Goal: Task Accomplishment & Management: Use online tool/utility

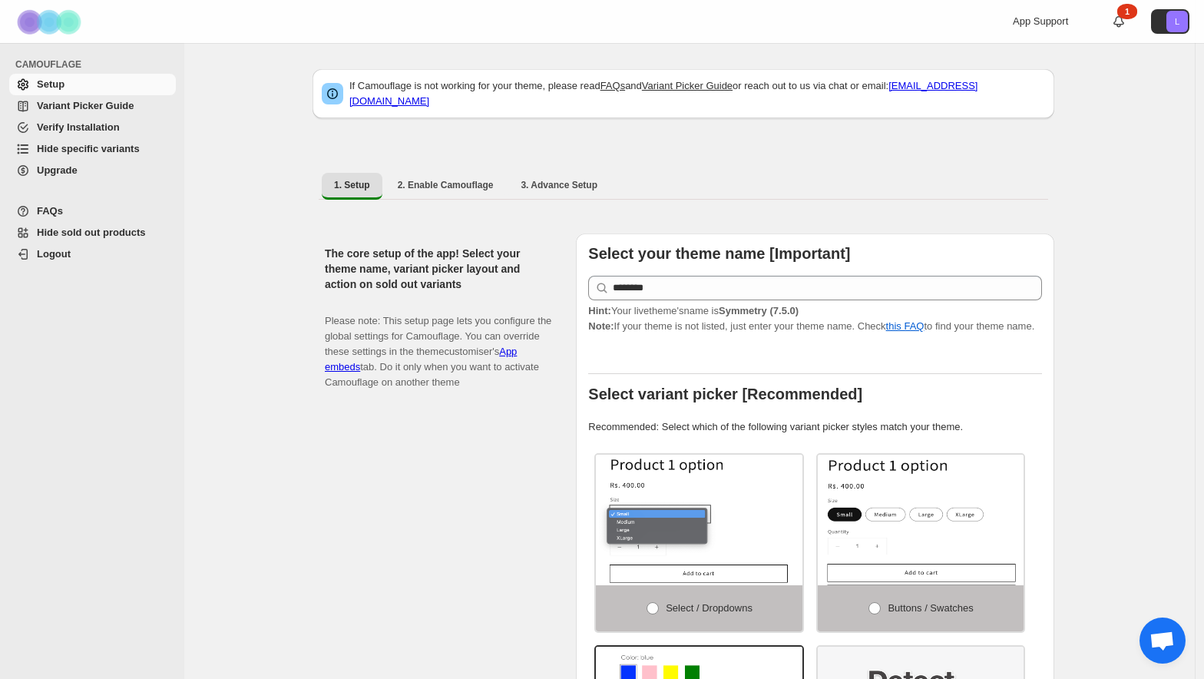
click at [85, 143] on span "Hide specific variants" at bounding box center [88, 149] width 103 height 12
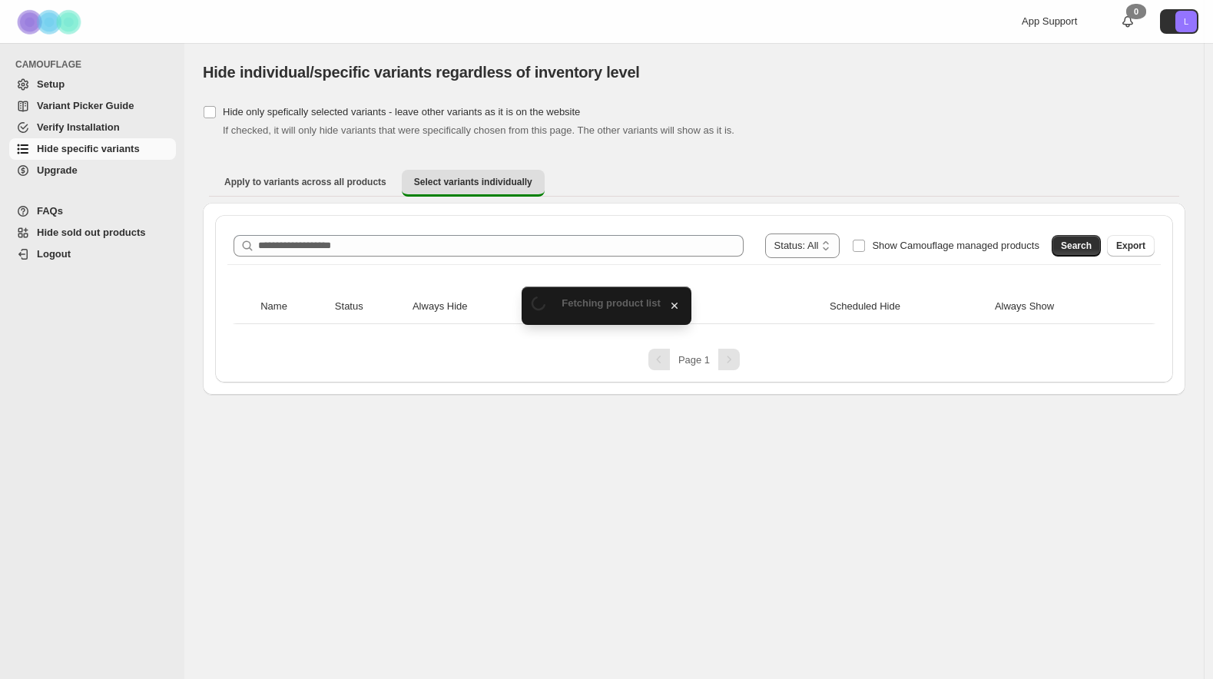
click at [315, 217] on div "**********" at bounding box center [694, 298] width 958 height 167
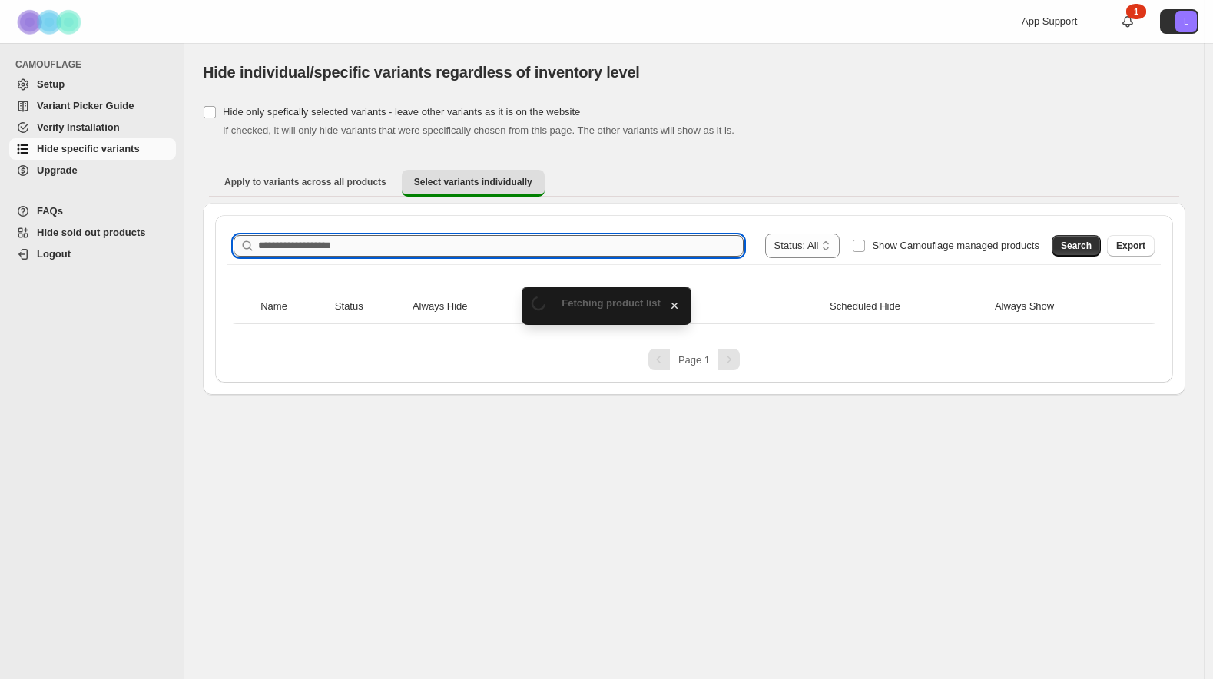
click at [310, 241] on input "Search product name" at bounding box center [500, 246] width 485 height 22
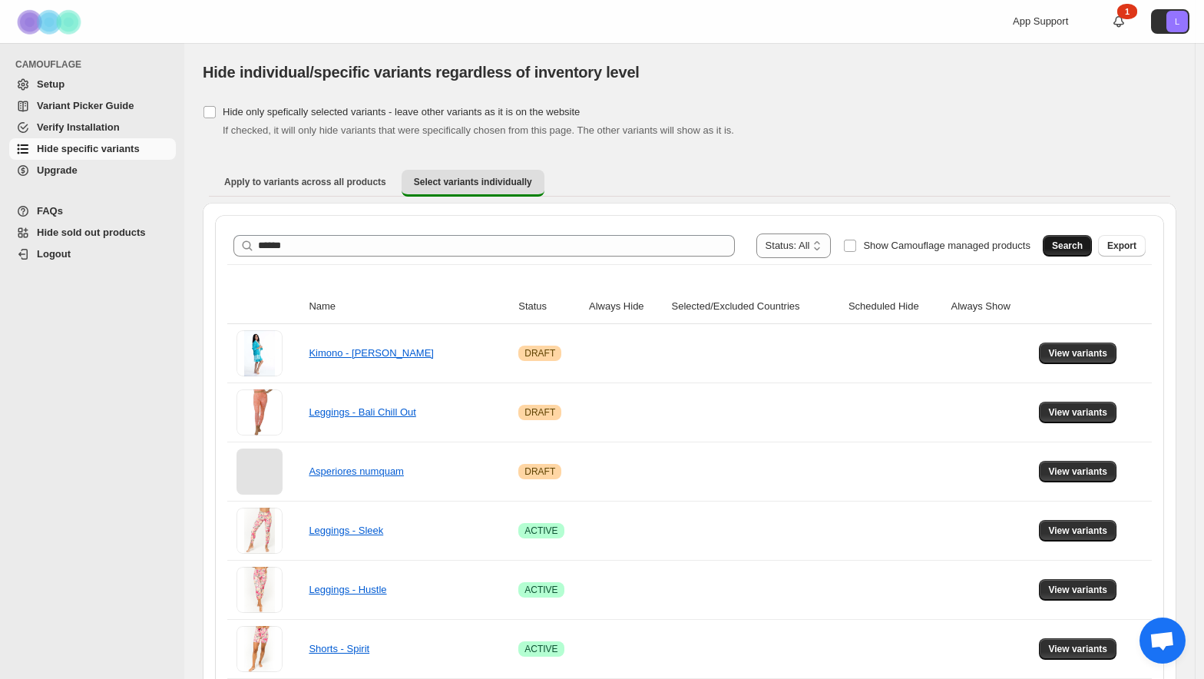
click at [1074, 245] on span "Search" at bounding box center [1067, 246] width 31 height 12
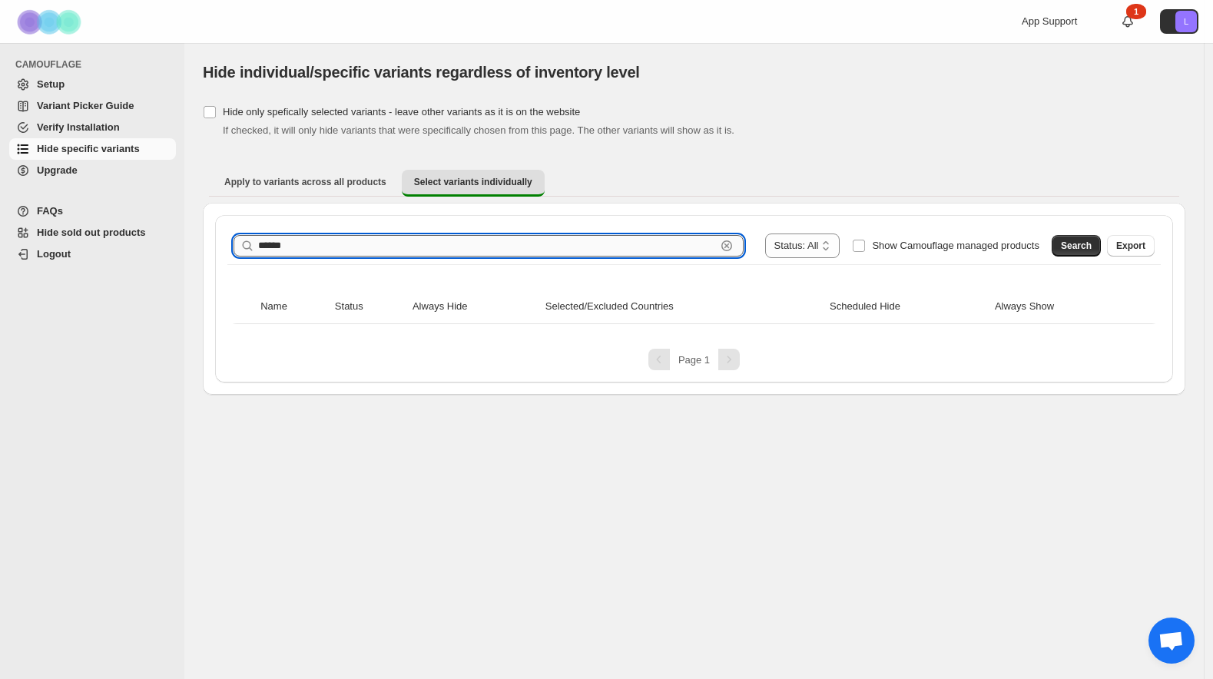
click at [415, 243] on input "******" at bounding box center [487, 246] width 458 height 22
type input "*******"
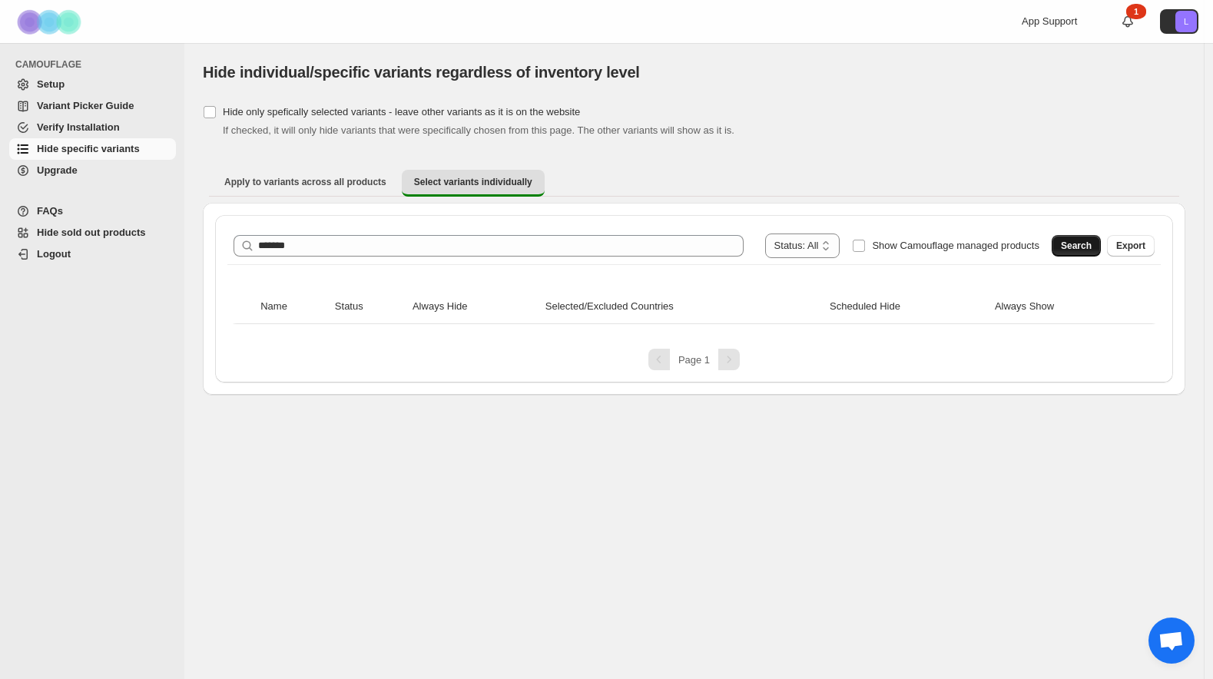
click at [1052, 247] on button "Search" at bounding box center [1076, 246] width 49 height 22
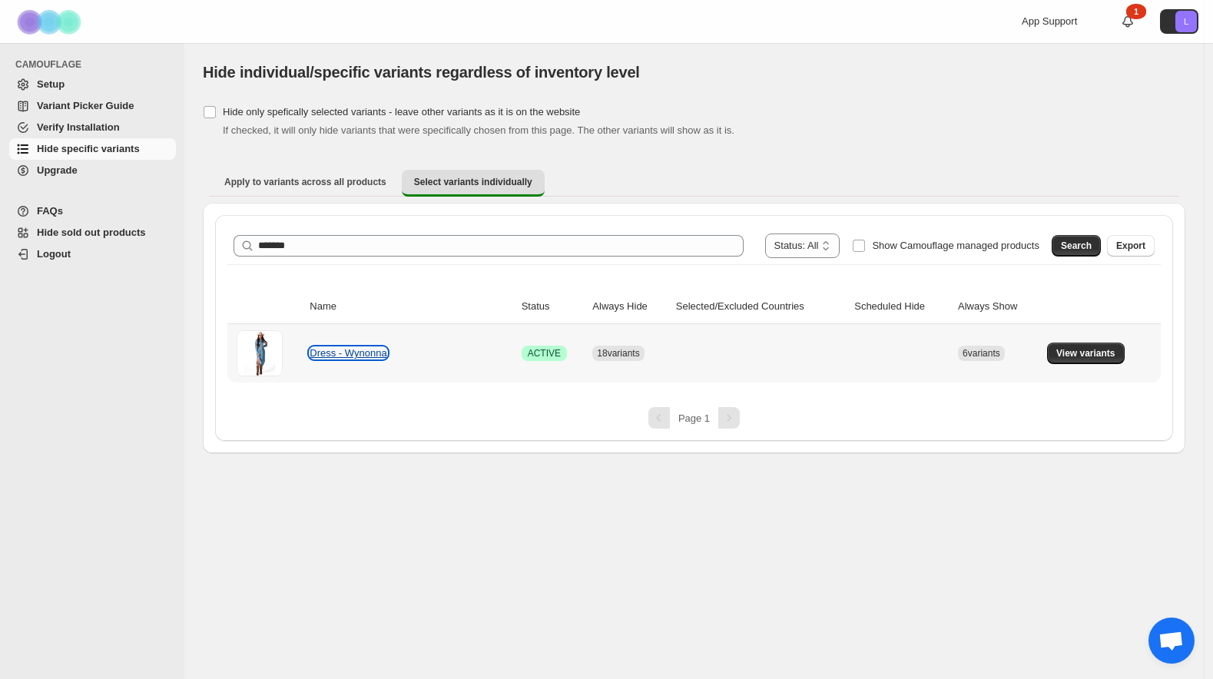
click at [353, 350] on link "Dress - Wynonna" at bounding box center [348, 353] width 77 height 12
click at [1061, 354] on span "View variants" at bounding box center [1085, 353] width 59 height 12
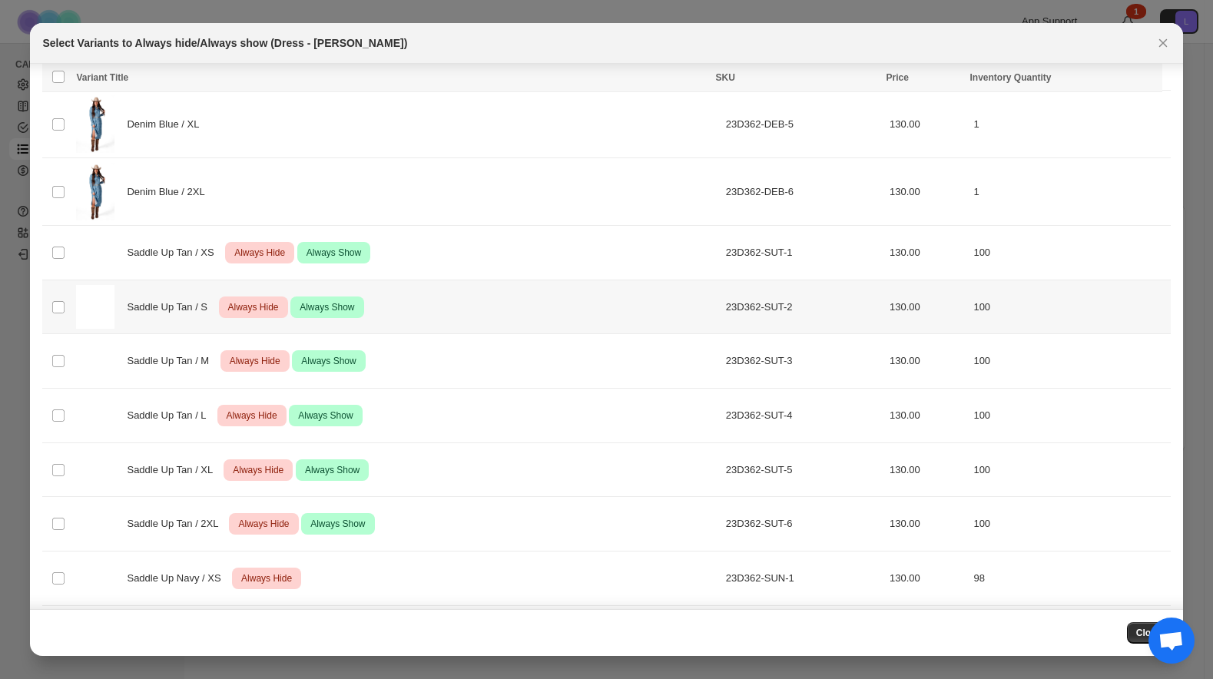
scroll to position [512, 0]
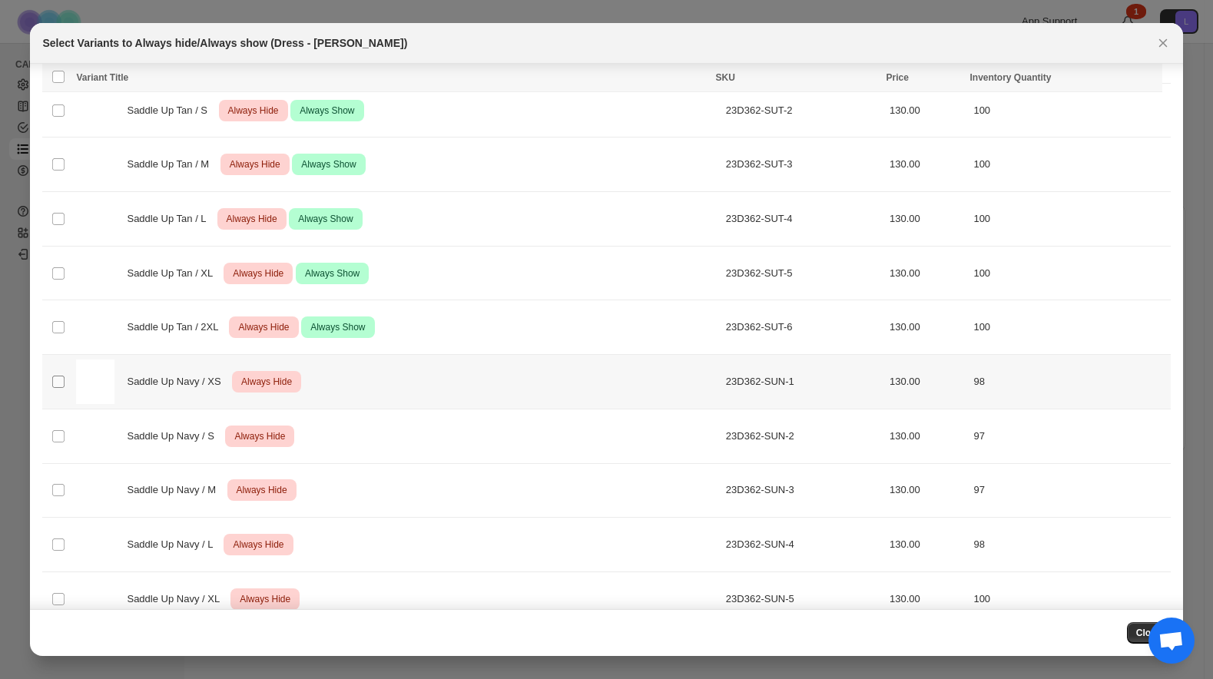
click at [51, 385] on span ":r7:" at bounding box center [58, 382] width 14 height 14
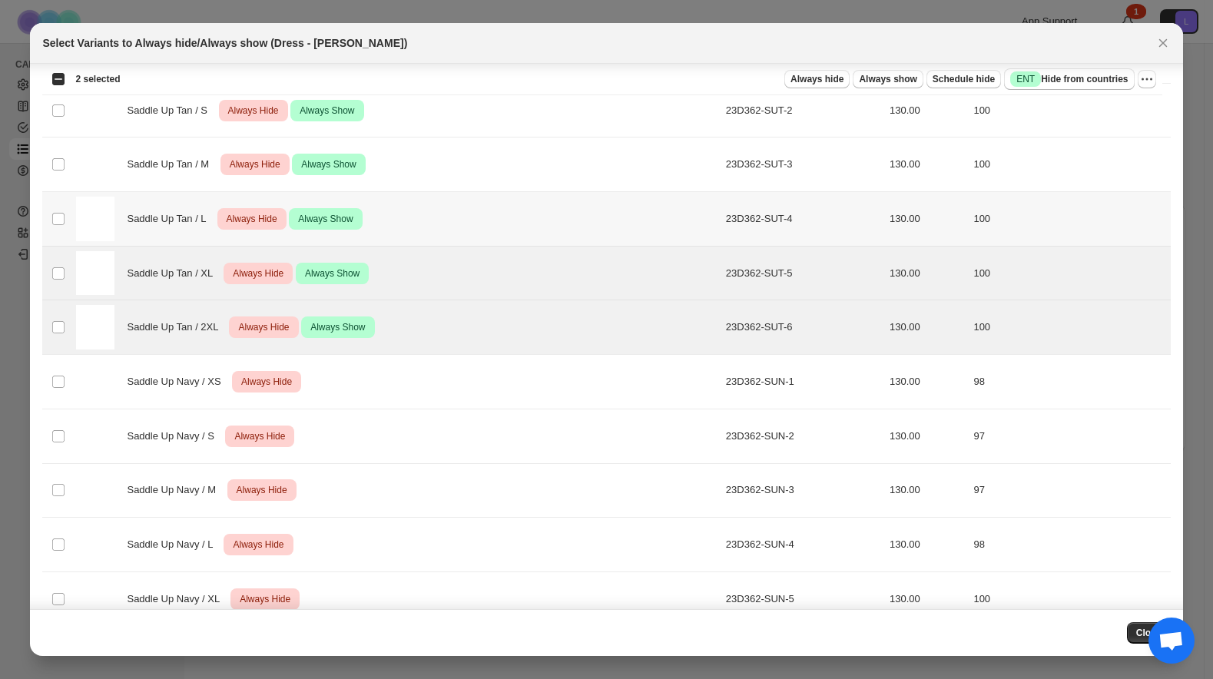
click at [61, 207] on td "Select product variant" at bounding box center [56, 219] width 29 height 55
click at [60, 173] on td "Select product variant" at bounding box center [56, 164] width 29 height 55
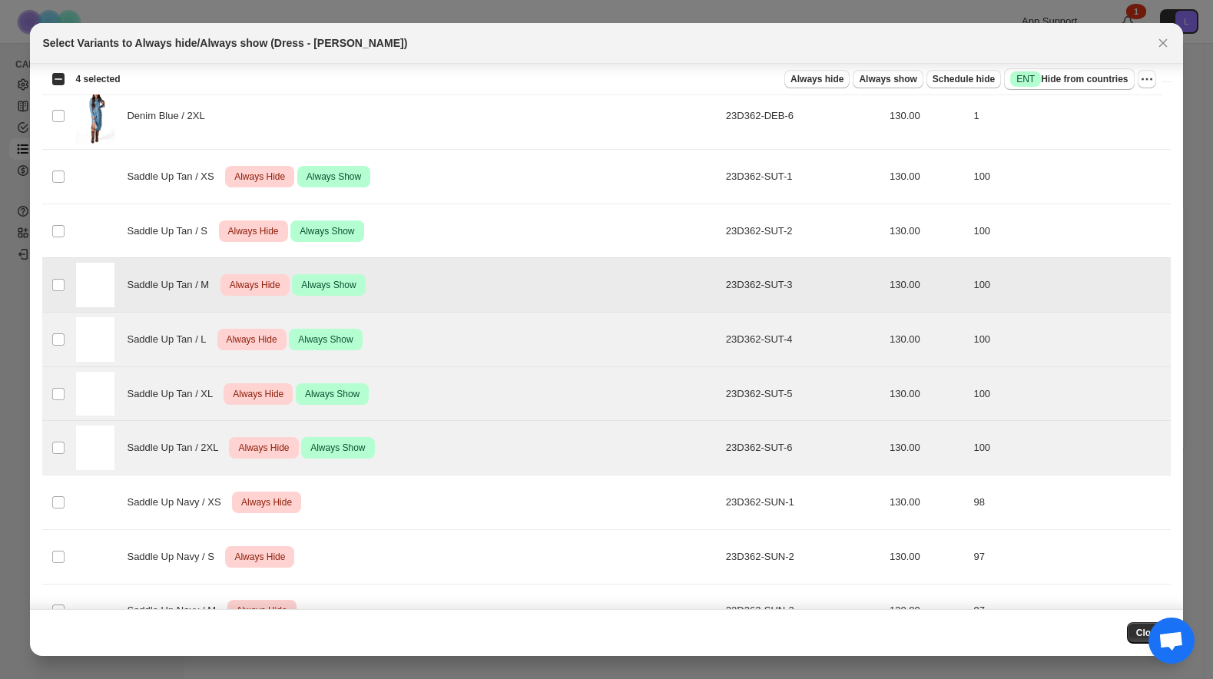
scroll to position [385, 0]
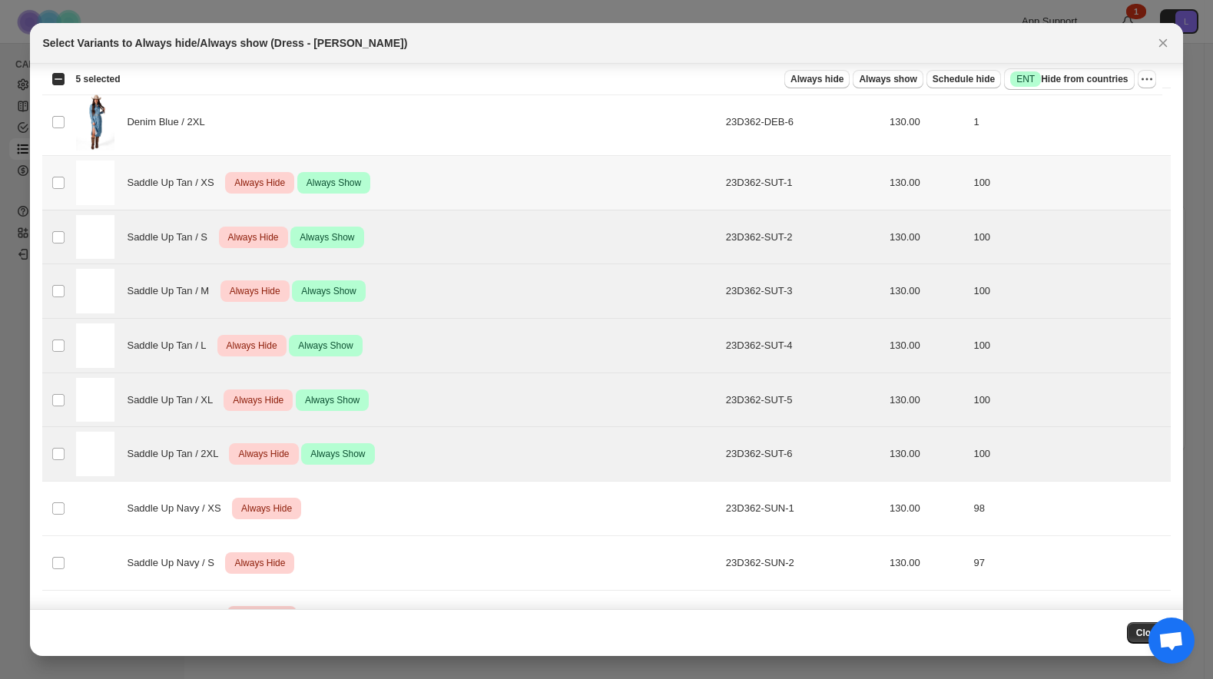
click at [54, 191] on td "Select product variant" at bounding box center [56, 183] width 29 height 55
click at [820, 80] on span "Always hide" at bounding box center [816, 79] width 53 height 12
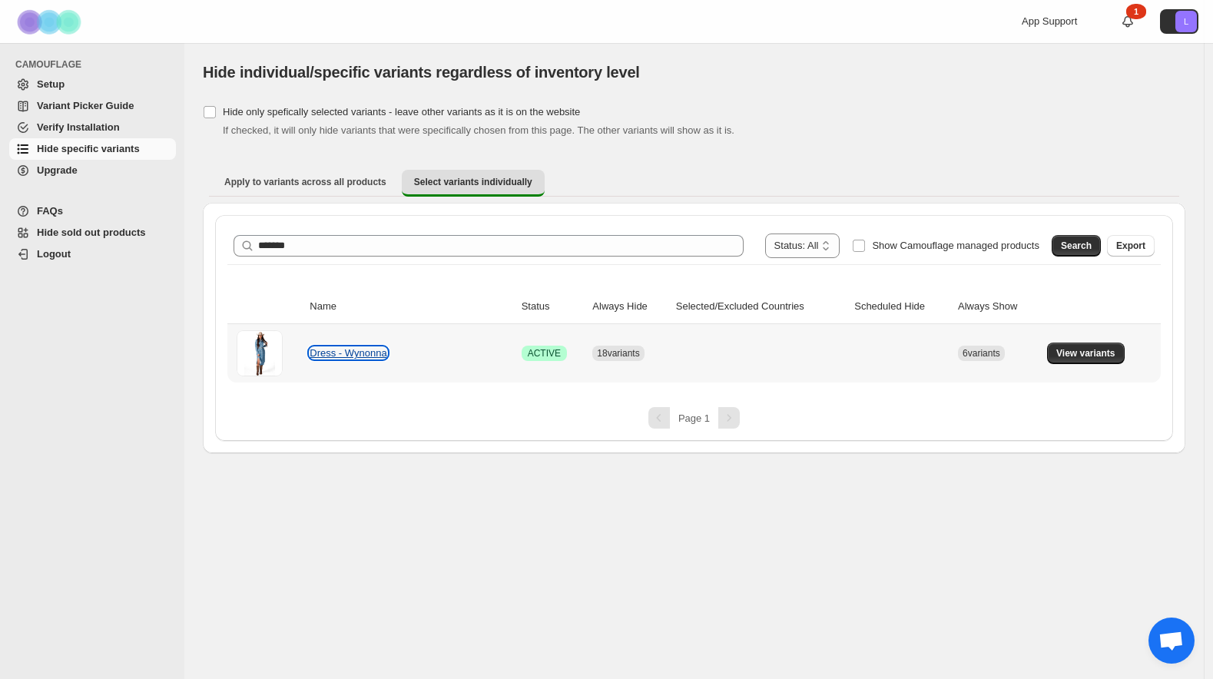
click at [345, 357] on link "Dress - Wynonna" at bounding box center [348, 353] width 77 height 12
click at [1054, 351] on button "View variants" at bounding box center [1086, 354] width 78 height 22
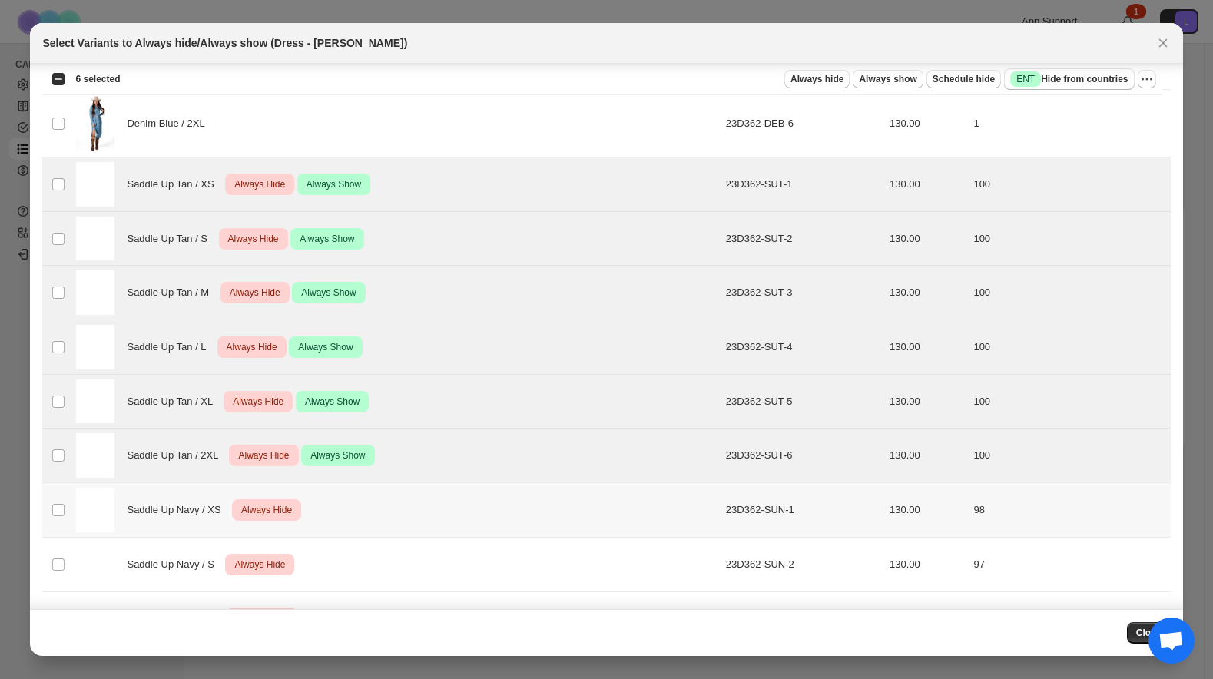
scroll to position [386, 0]
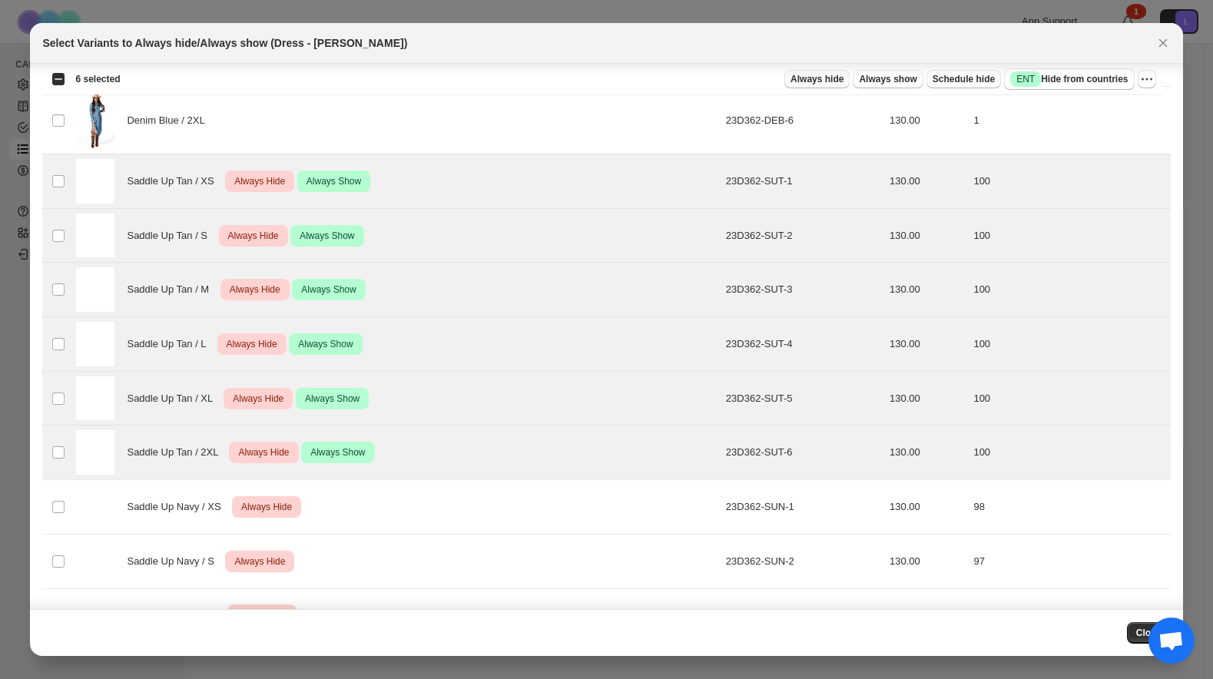
click at [813, 78] on span "Always hide" at bounding box center [816, 79] width 53 height 12
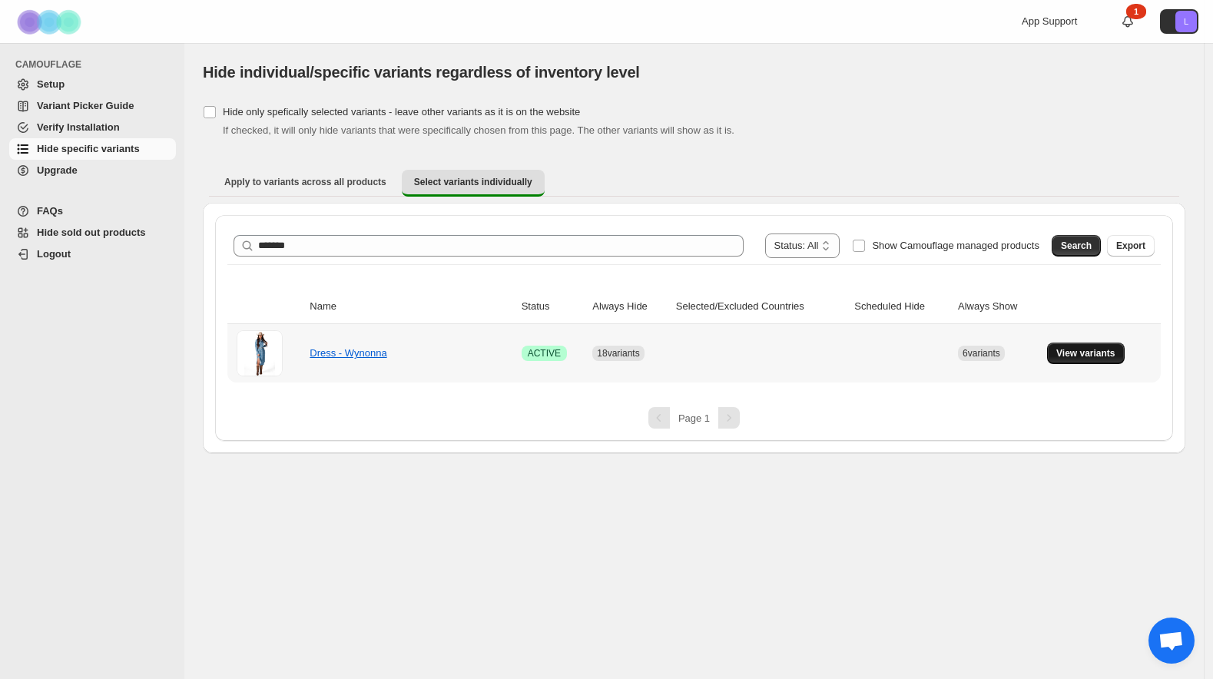
click at [1080, 345] on button "View variants" at bounding box center [1086, 354] width 78 height 22
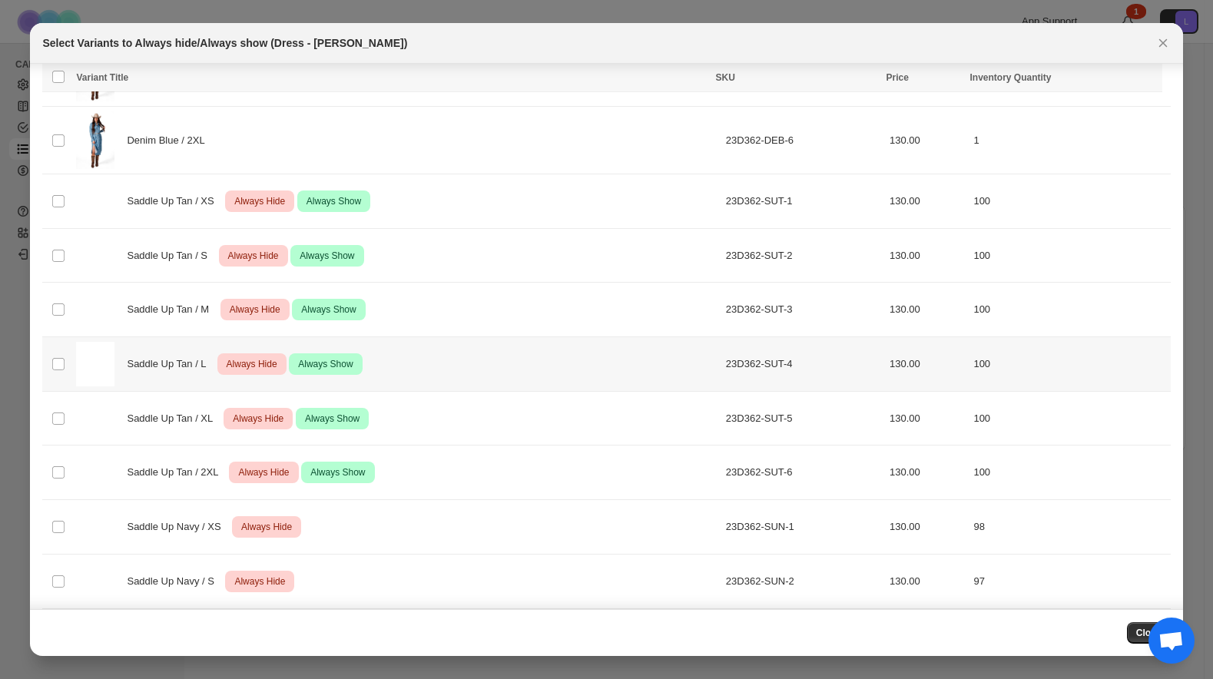
scroll to position [377, 0]
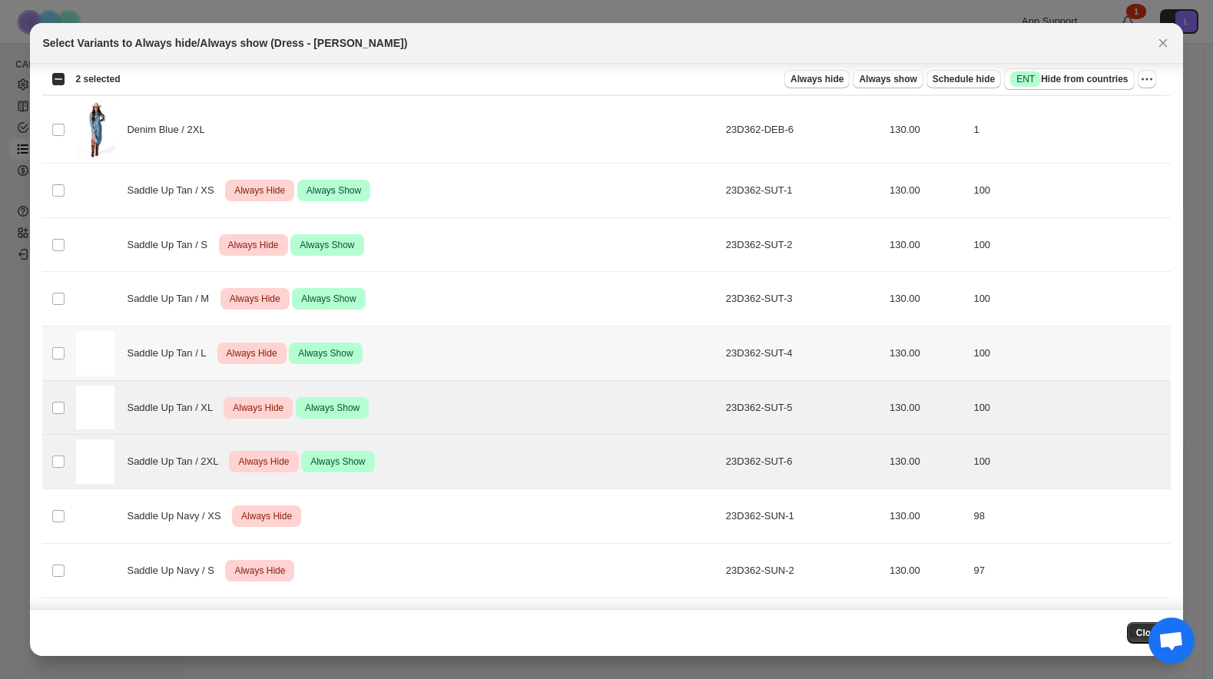
click at [65, 360] on td "Select product variant" at bounding box center [56, 353] width 29 height 55
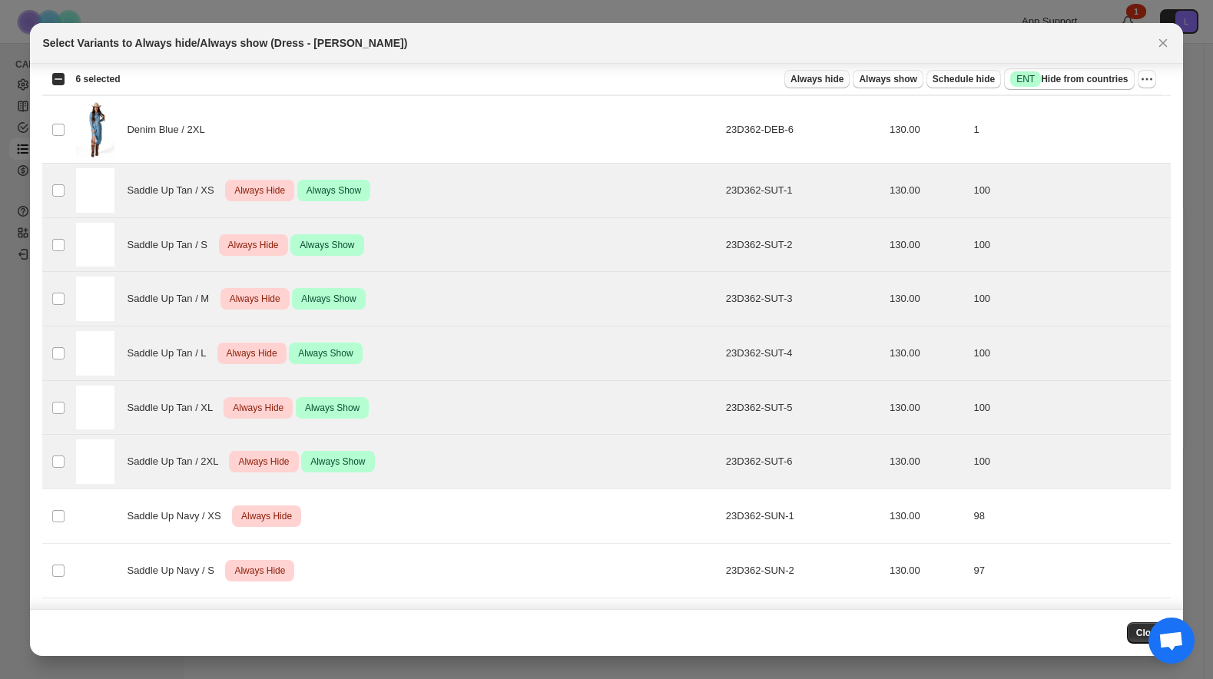
click at [824, 85] on button "Always hide" at bounding box center [816, 79] width 65 height 18
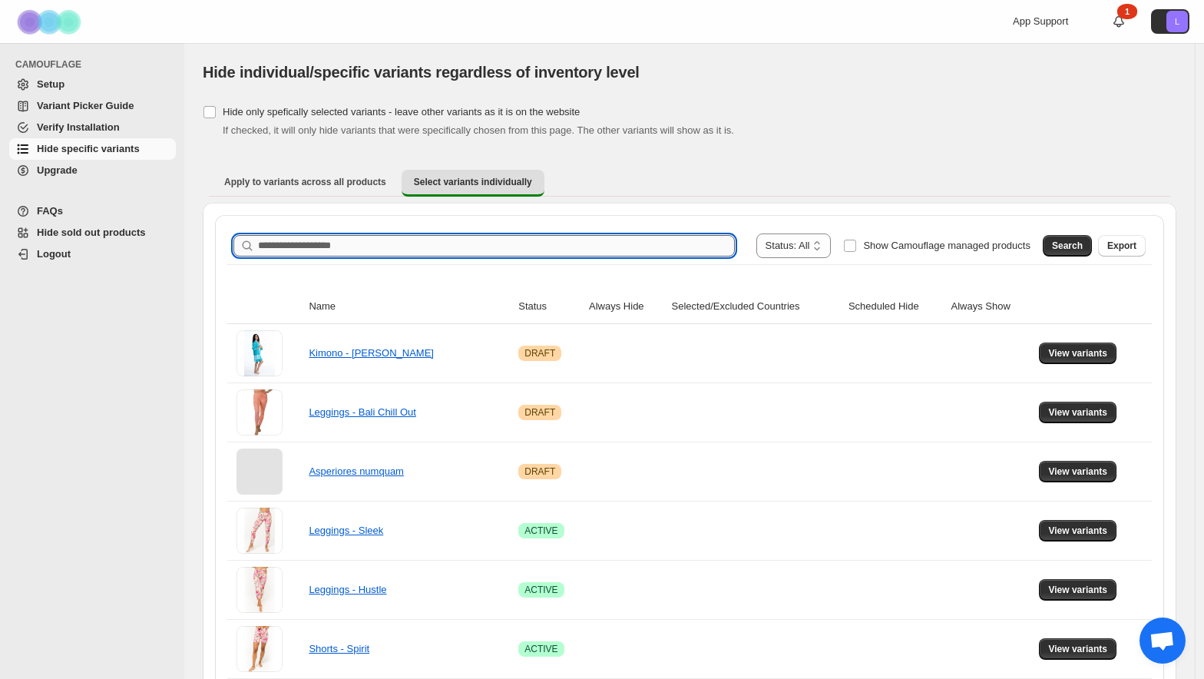
click at [287, 250] on input "Search product name" at bounding box center [496, 246] width 477 height 22
type input "*******"
click at [1064, 247] on span "Search" at bounding box center [1067, 246] width 31 height 12
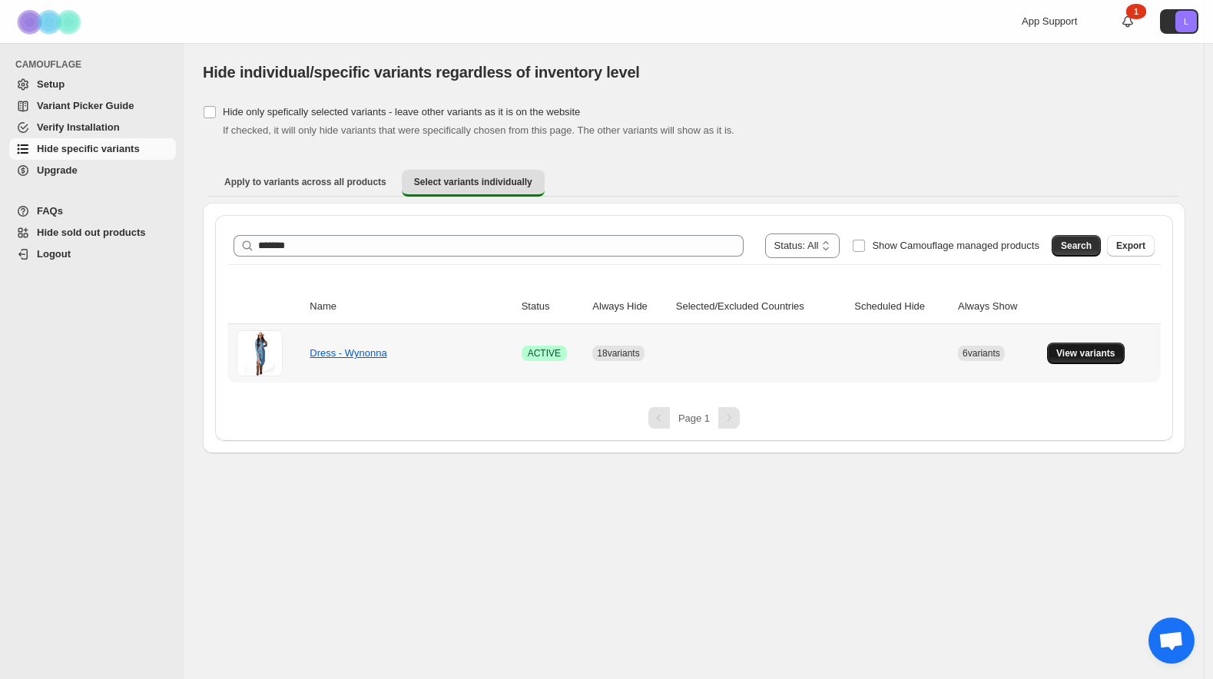
click at [1065, 359] on span "View variants" at bounding box center [1085, 353] width 59 height 12
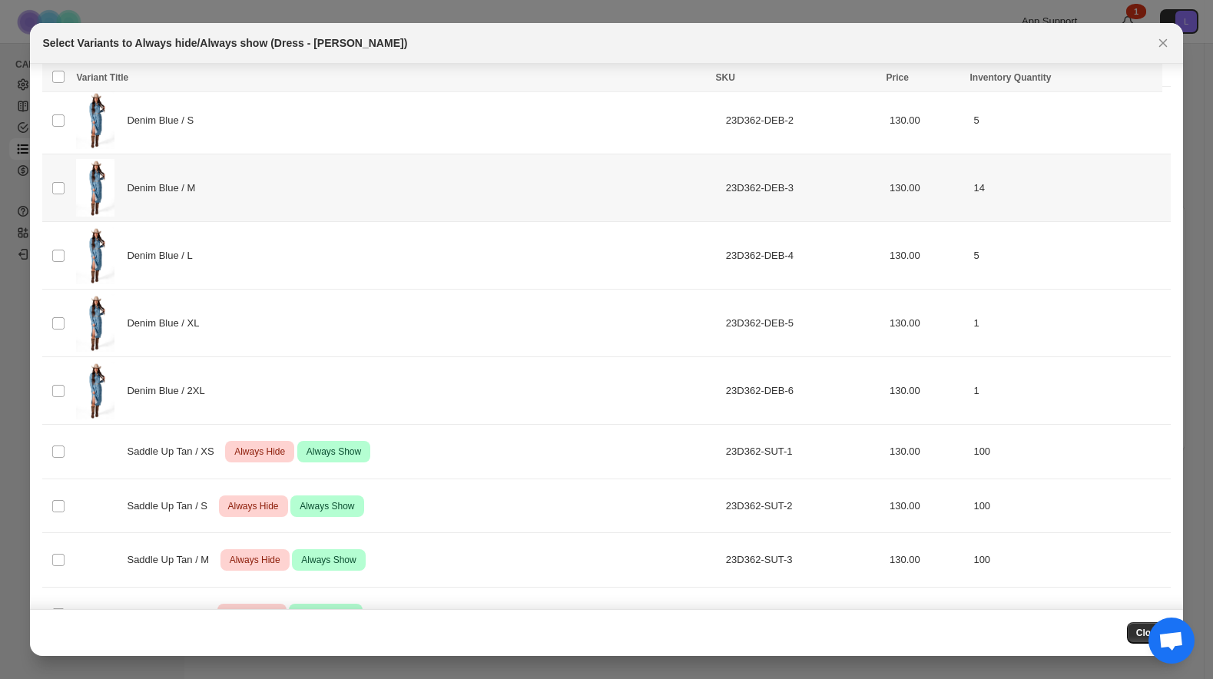
scroll to position [128, 0]
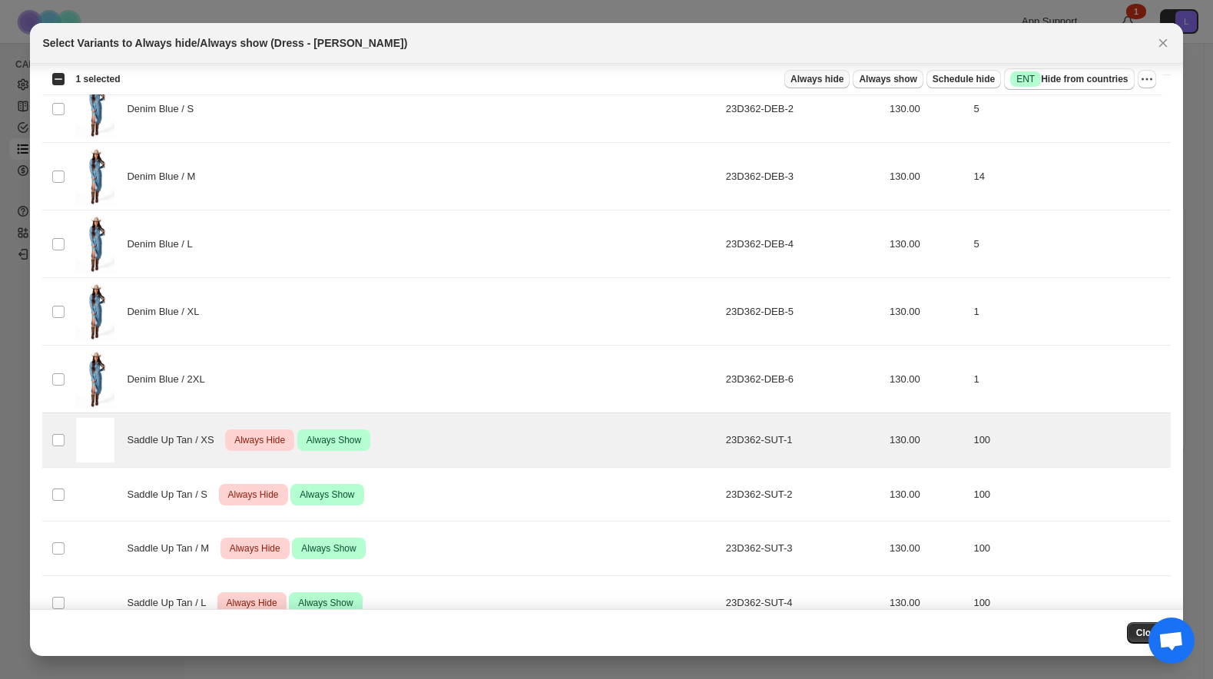
click at [804, 84] on span "Always hide" at bounding box center [816, 79] width 53 height 12
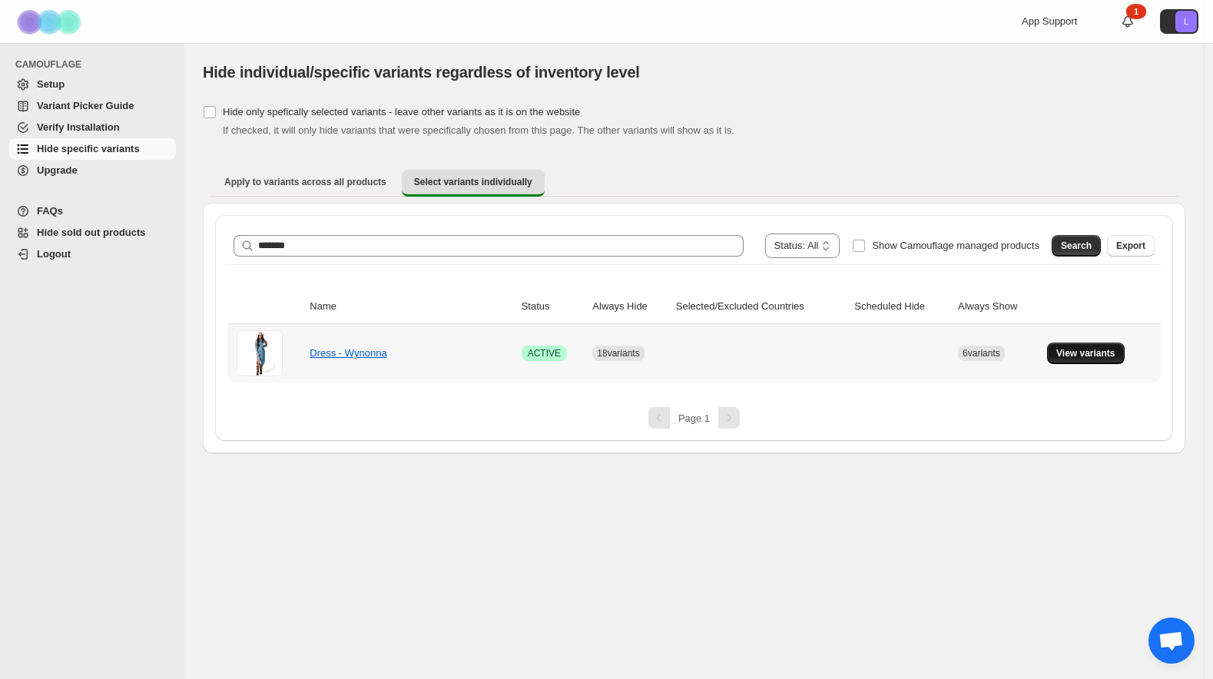
click at [1088, 345] on button "View variants" at bounding box center [1086, 354] width 78 height 22
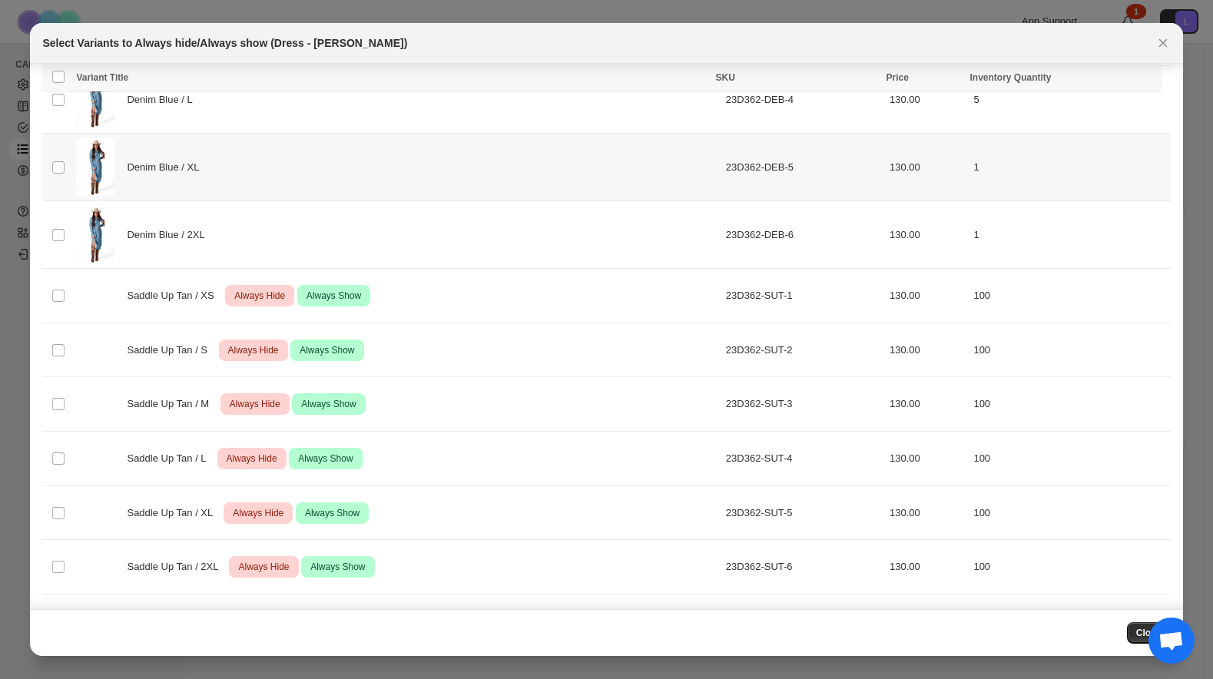
scroll to position [323, 0]
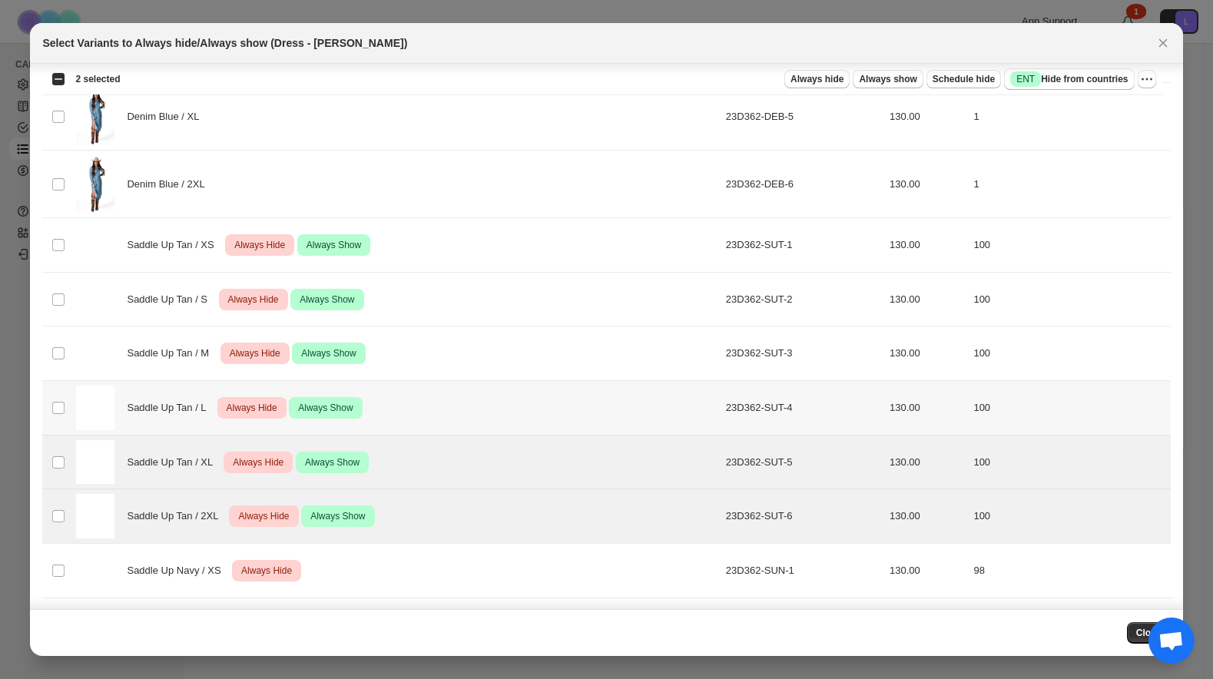
click at [58, 415] on td "Select product variant" at bounding box center [56, 408] width 29 height 55
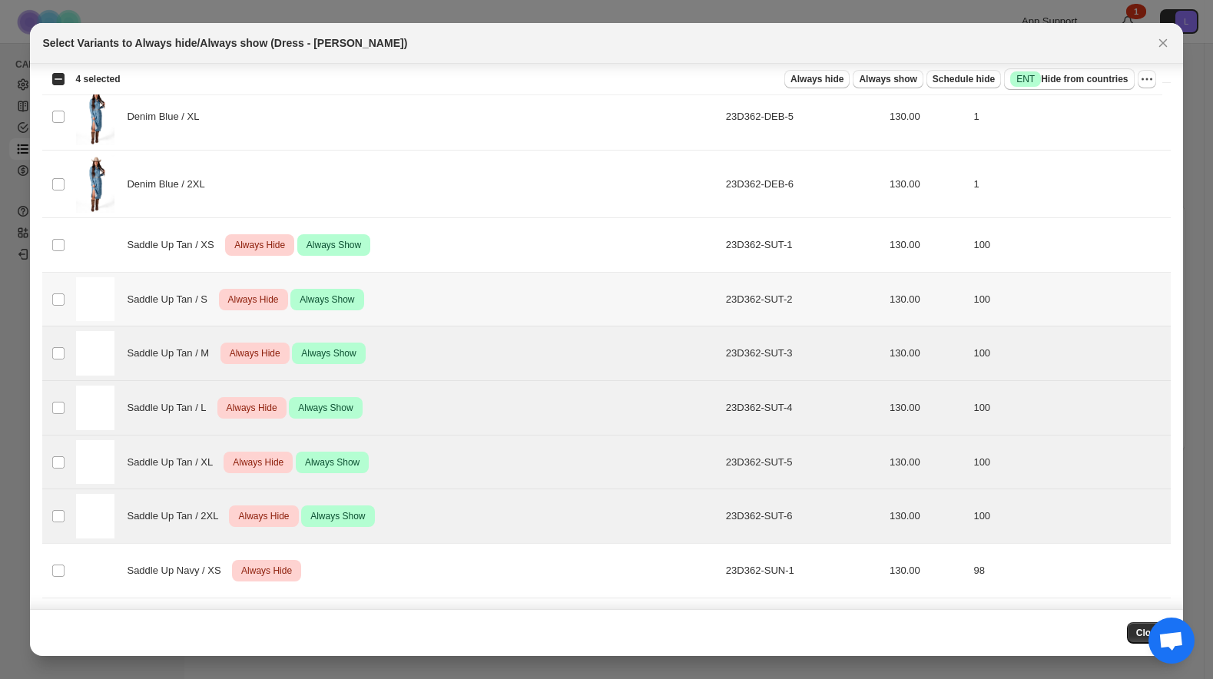
click at [68, 301] on td "Select product variant" at bounding box center [56, 299] width 29 height 55
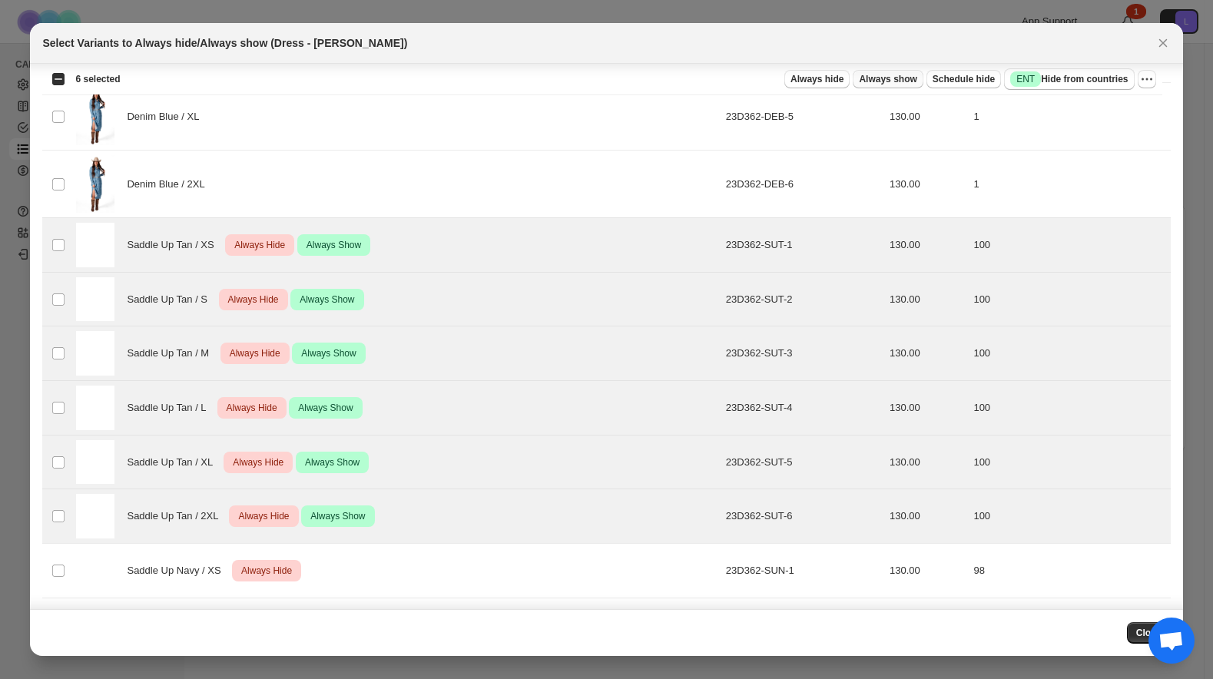
click at [899, 73] on span "Always show" at bounding box center [888, 79] width 58 height 12
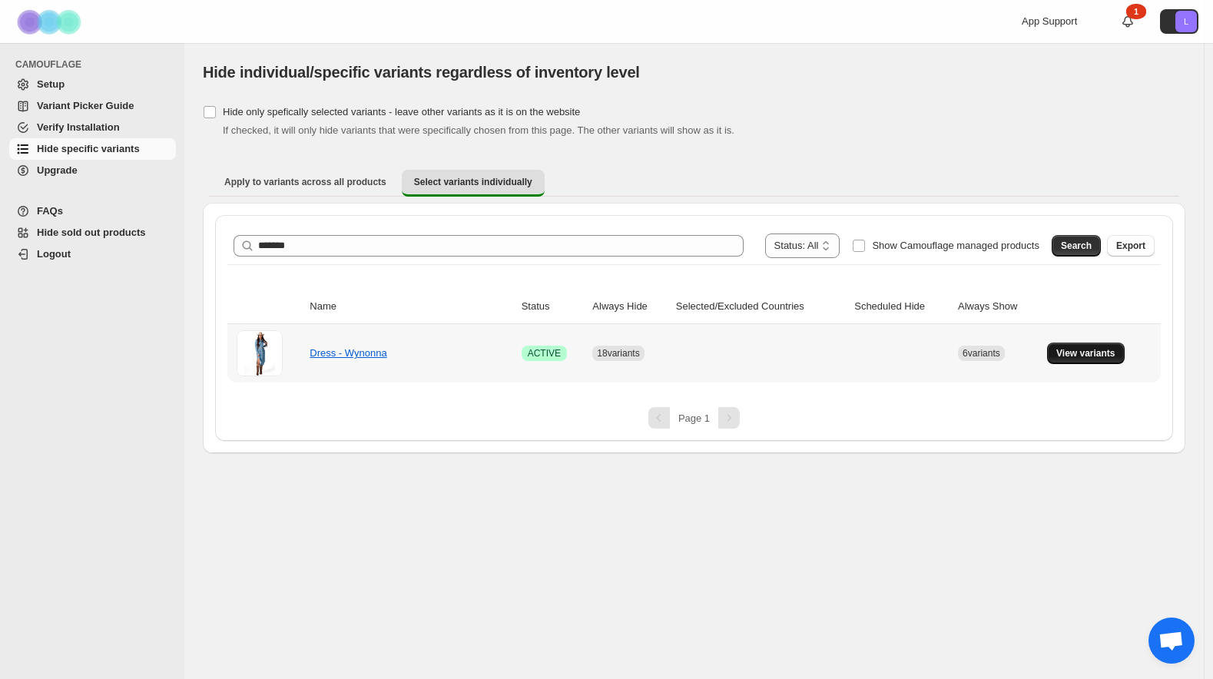
click at [1095, 354] on span "View variants" at bounding box center [1085, 353] width 59 height 12
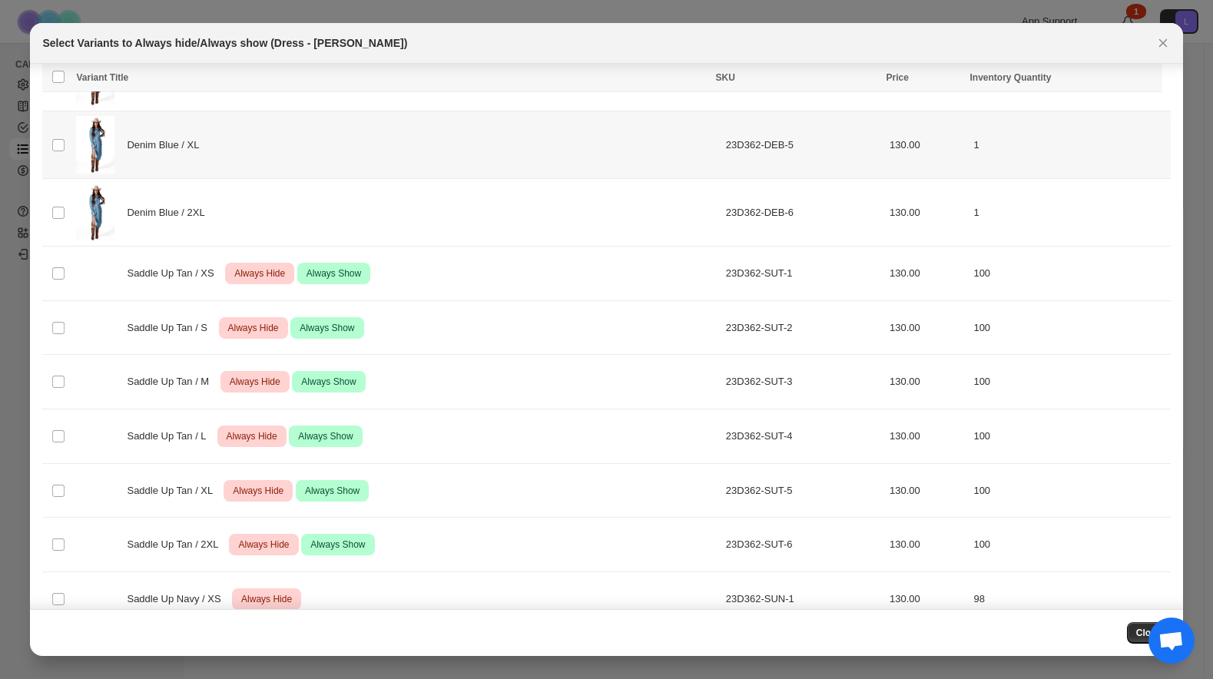
scroll to position [316, 0]
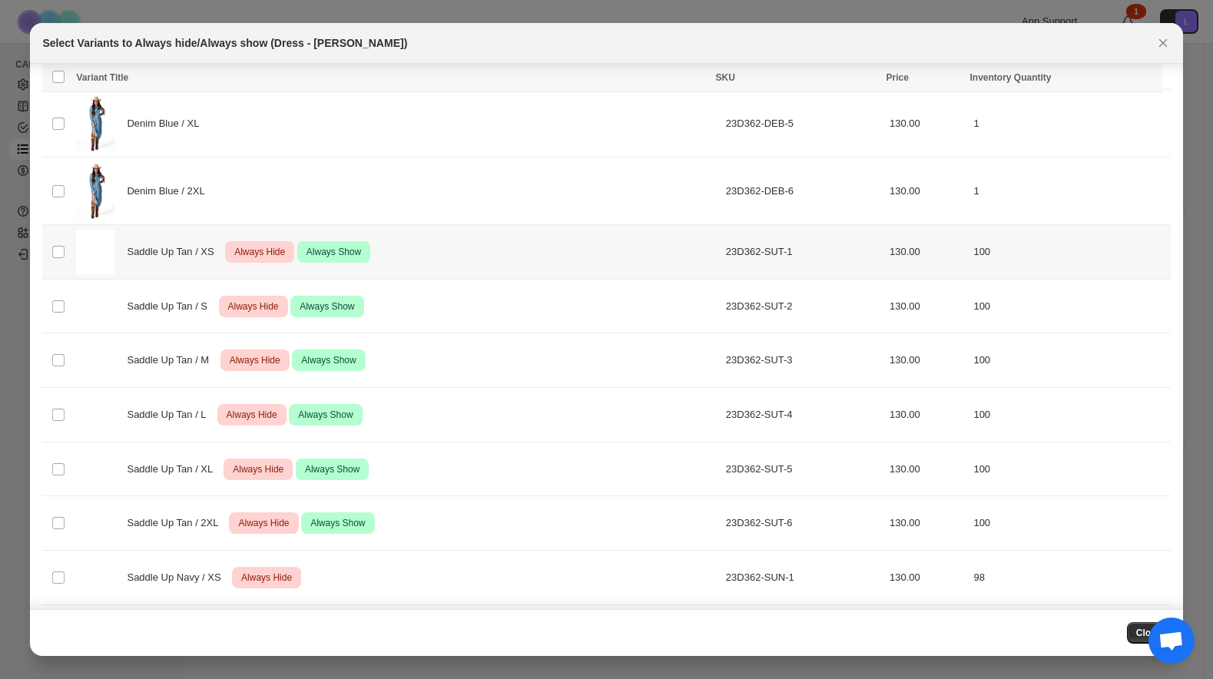
click at [253, 257] on span "Always Hide" at bounding box center [259, 252] width 57 height 18
click at [253, 307] on span "Always Hide" at bounding box center [253, 306] width 57 height 18
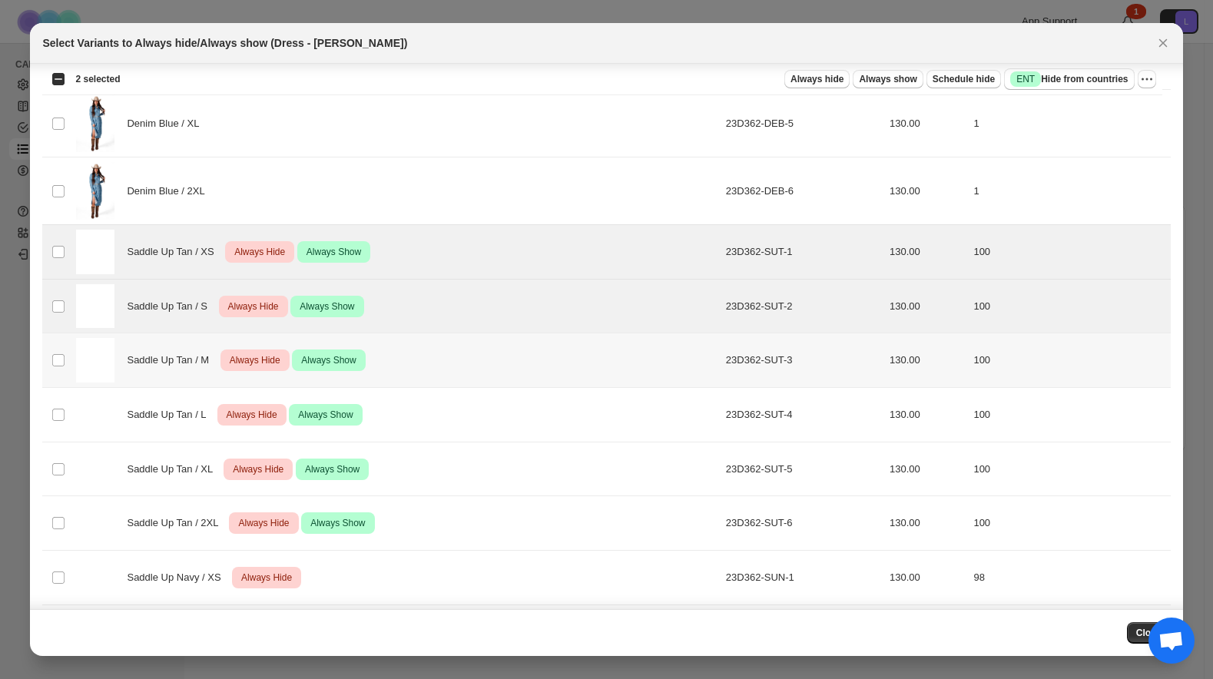
click at [253, 352] on span "Always Hide" at bounding box center [255, 360] width 57 height 18
click at [250, 412] on span "Always Hide" at bounding box center [252, 415] width 57 height 18
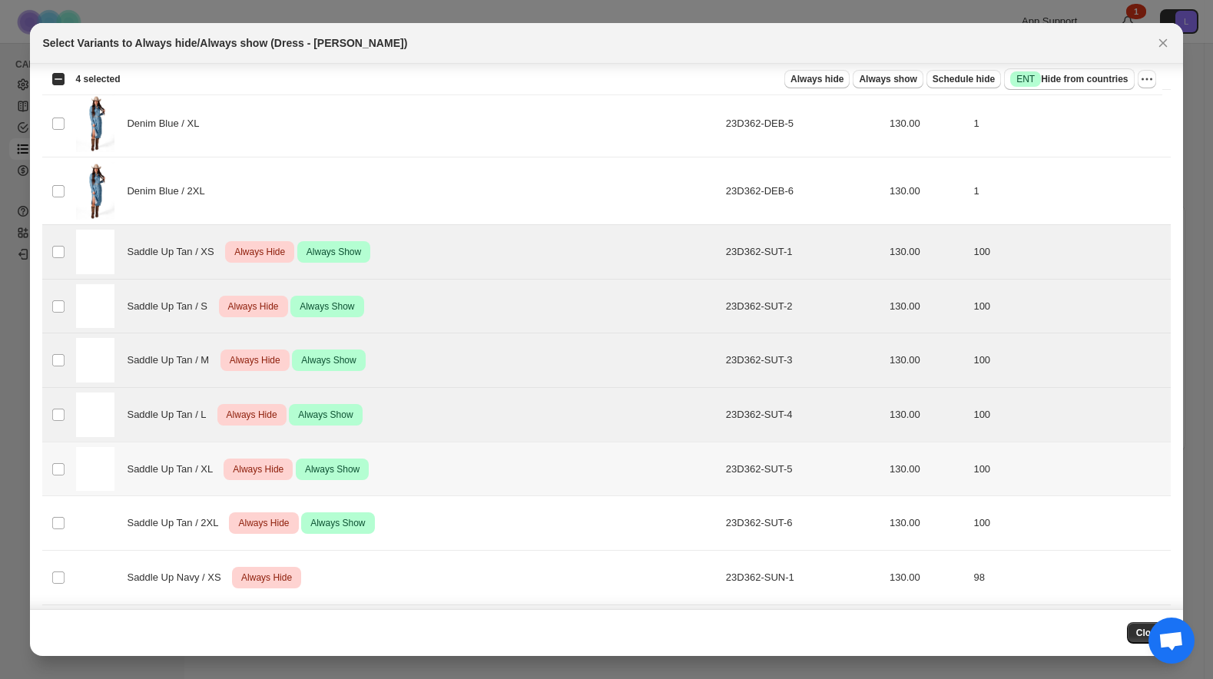
click at [260, 460] on span "Always Hide" at bounding box center [258, 469] width 57 height 18
click at [242, 517] on span "Always Hide" at bounding box center [263, 523] width 57 height 18
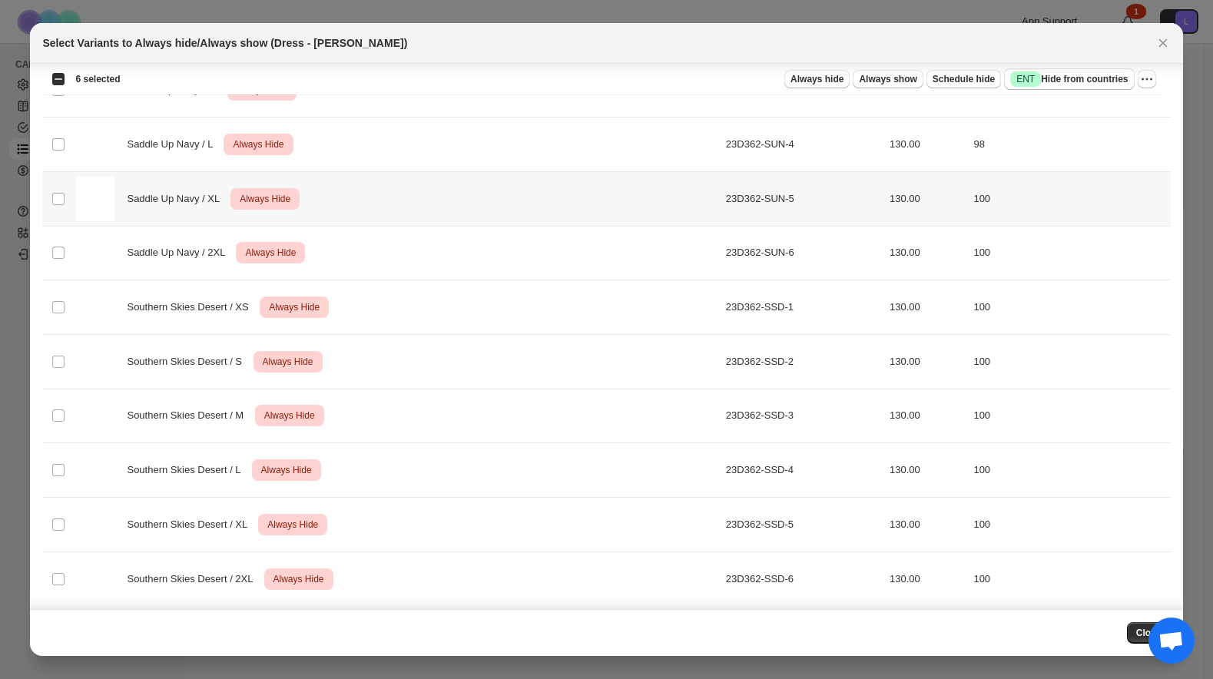
scroll to position [920, 0]
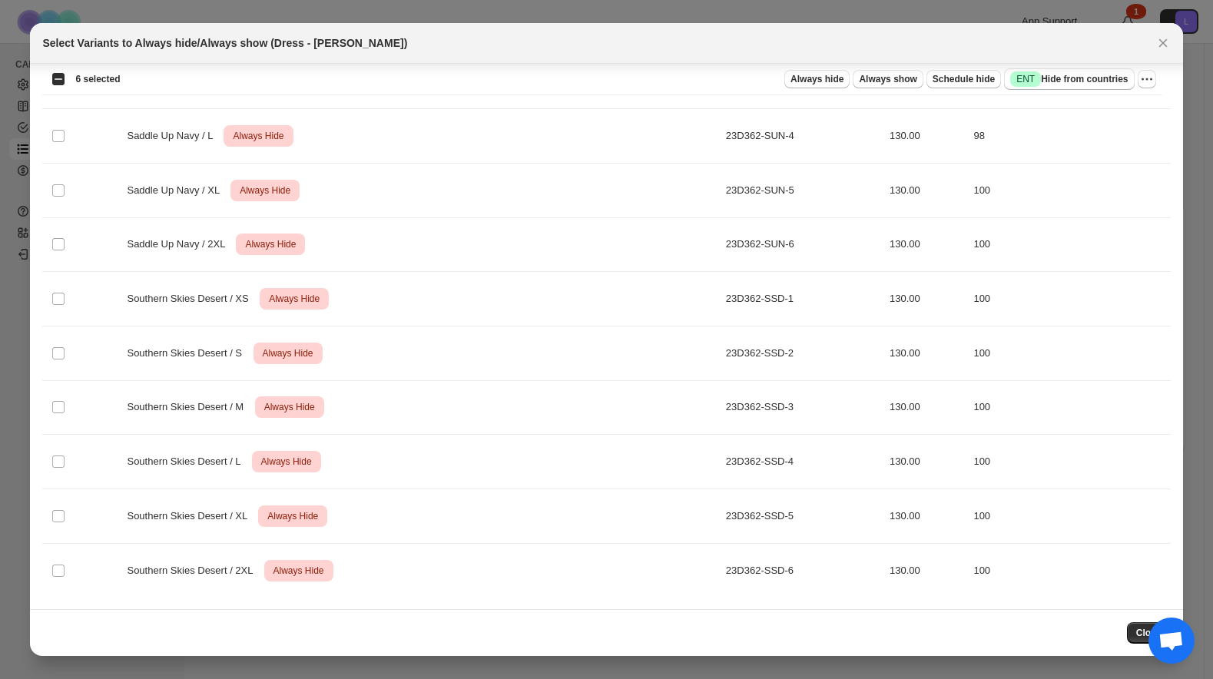
drag, startPoint x: 1165, startPoint y: 633, endPoint x: 977, endPoint y: 631, distance: 188.2
click at [977, 631] on body "**********" at bounding box center [606, 339] width 1213 height 679
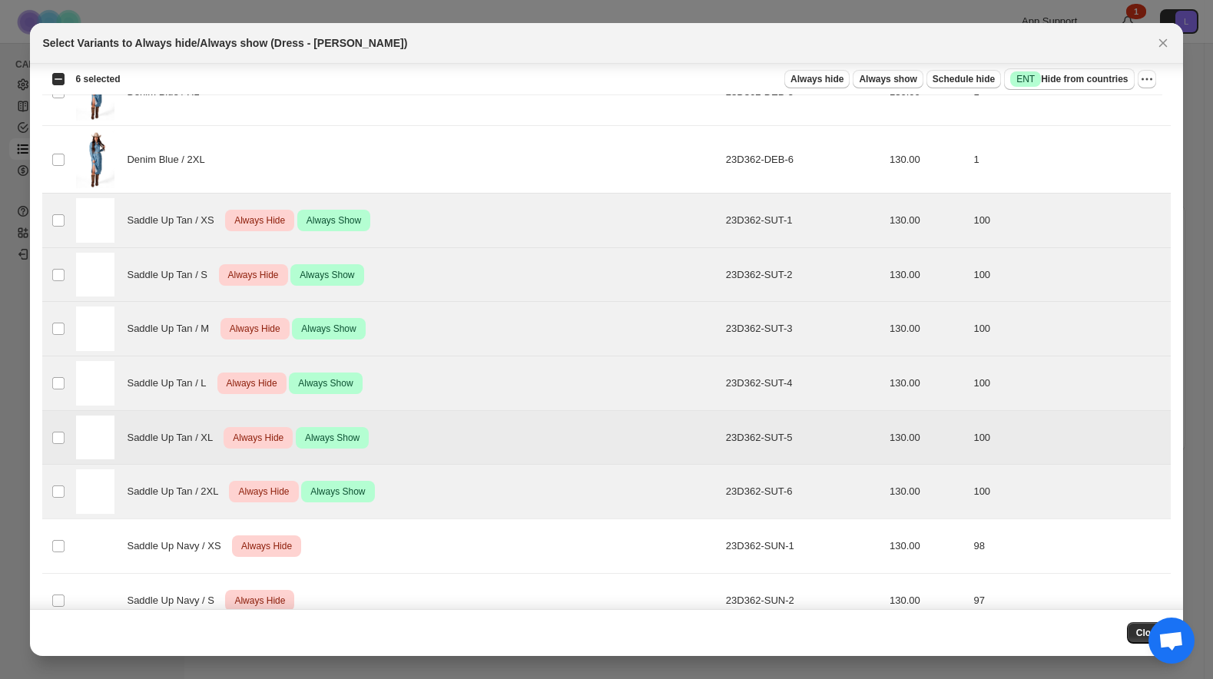
scroll to position [333, 0]
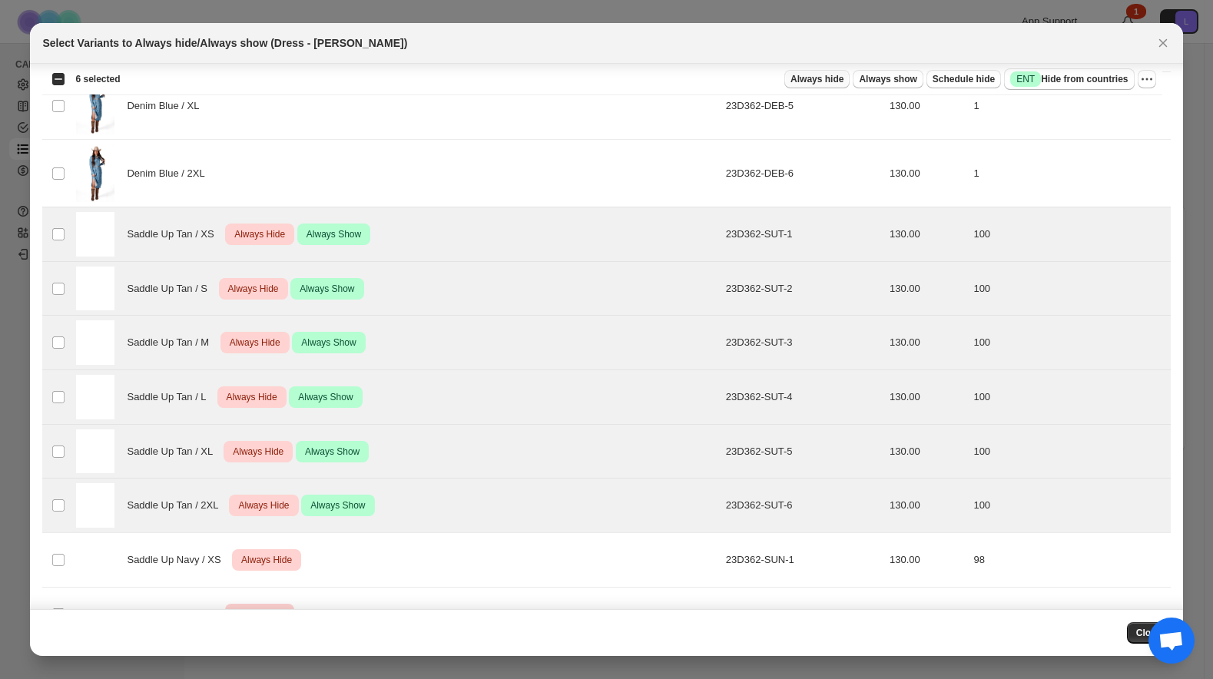
click at [803, 79] on span "Always hide" at bounding box center [816, 79] width 53 height 12
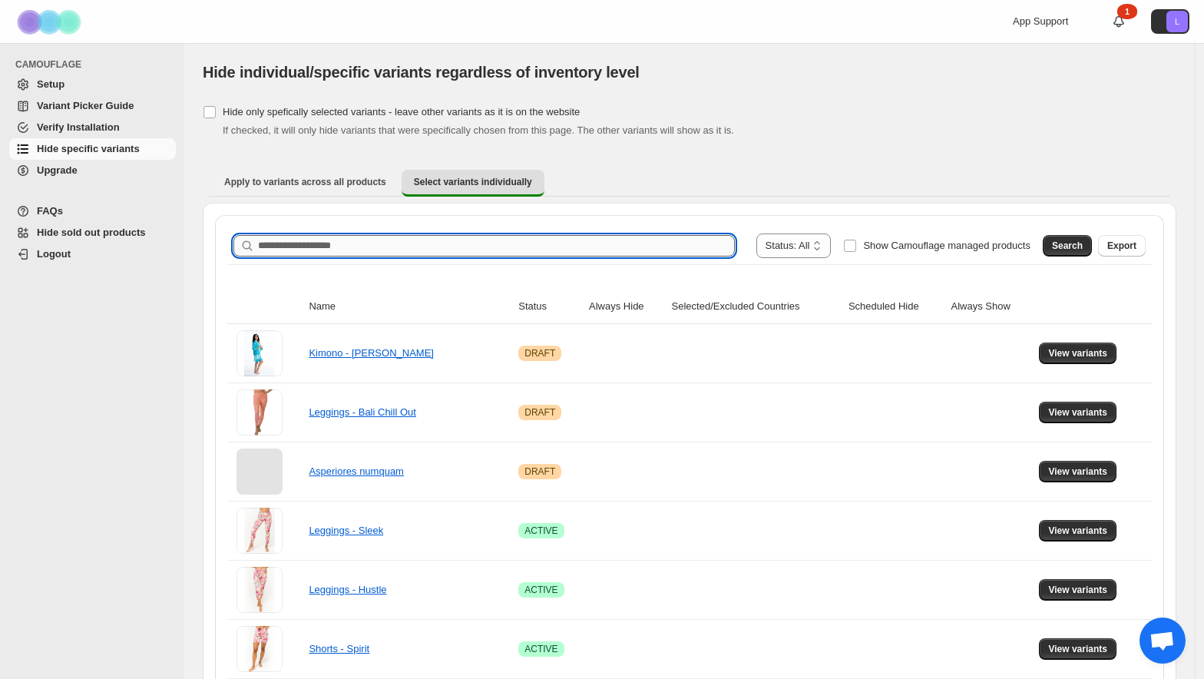
click at [465, 248] on input "Search product name" at bounding box center [496, 246] width 477 height 22
type input "*******"
click at [1077, 245] on span "Search" at bounding box center [1067, 246] width 31 height 12
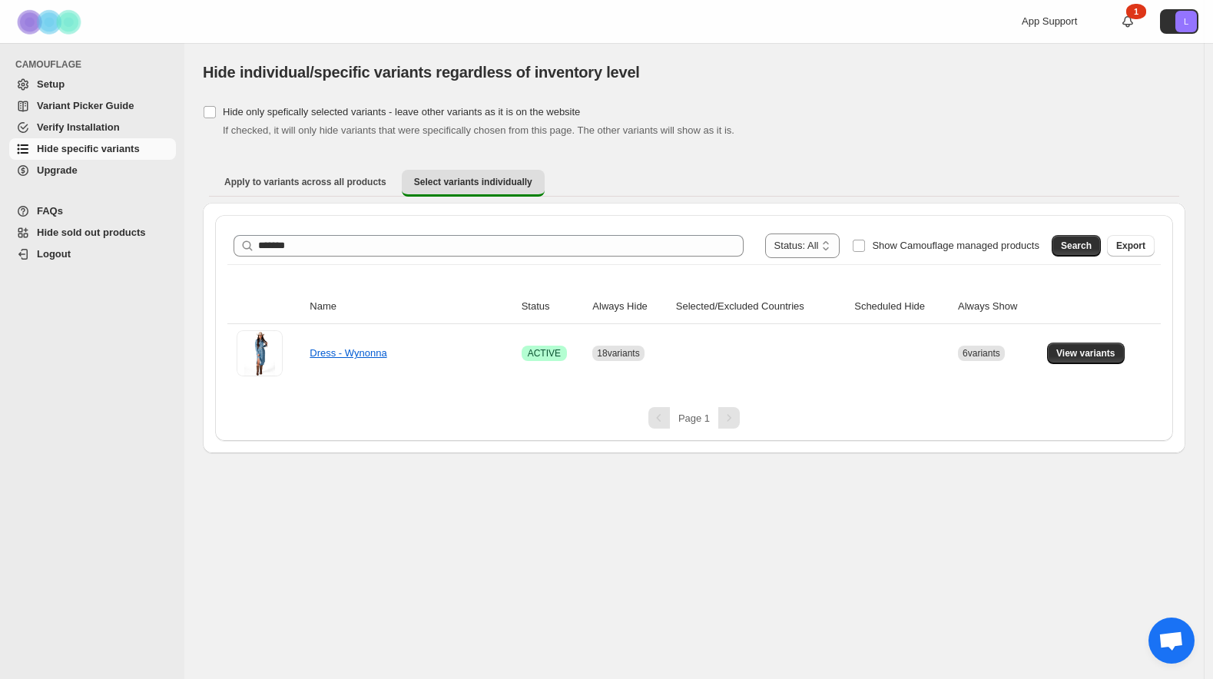
click at [1173, 637] on span "Open chat" at bounding box center [1170, 642] width 25 height 22
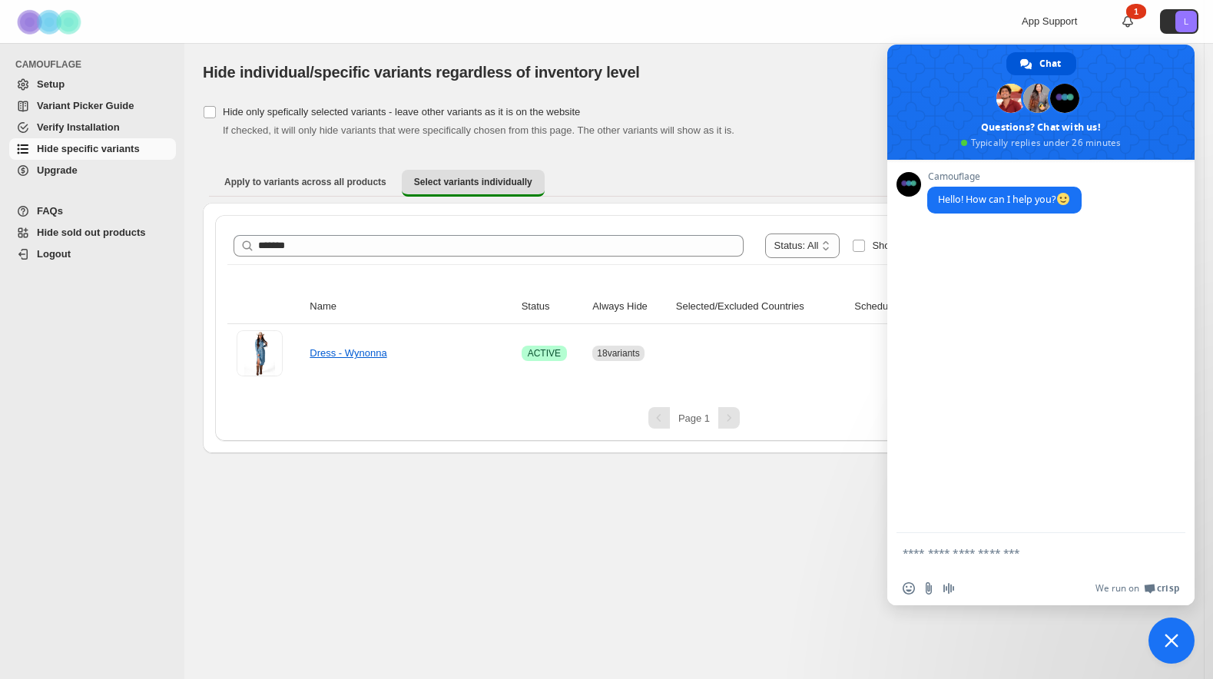
click at [999, 556] on textarea "Compose your message..." at bounding box center [1026, 552] width 246 height 38
click at [369, 353] on link "Dress - Wynonna" at bounding box center [348, 353] width 77 height 12
drag, startPoint x: 419, startPoint y: 330, endPoint x: 411, endPoint y: 333, distance: 8.8
click at [419, 330] on td "Dress - Wynonna" at bounding box center [410, 353] width 211 height 58
click at [346, 347] on link "Dress - Wynonna" at bounding box center [348, 353] width 77 height 12
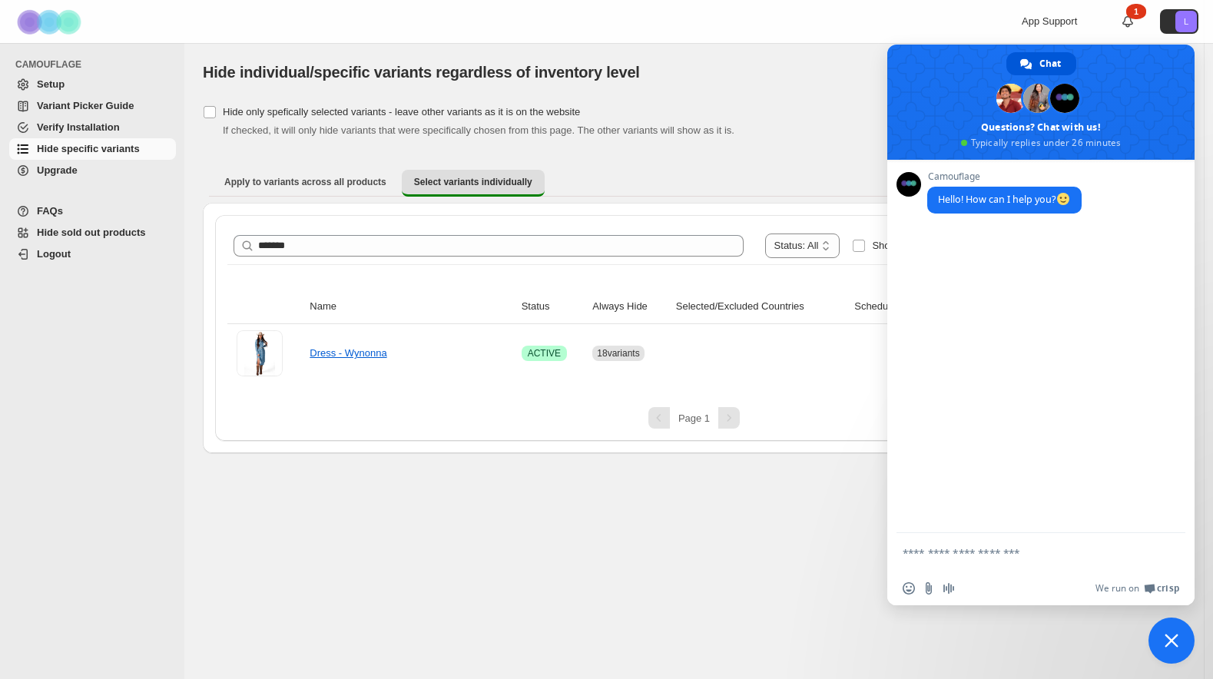
click at [1184, 642] on span "Close chat" at bounding box center [1171, 641] width 46 height 46
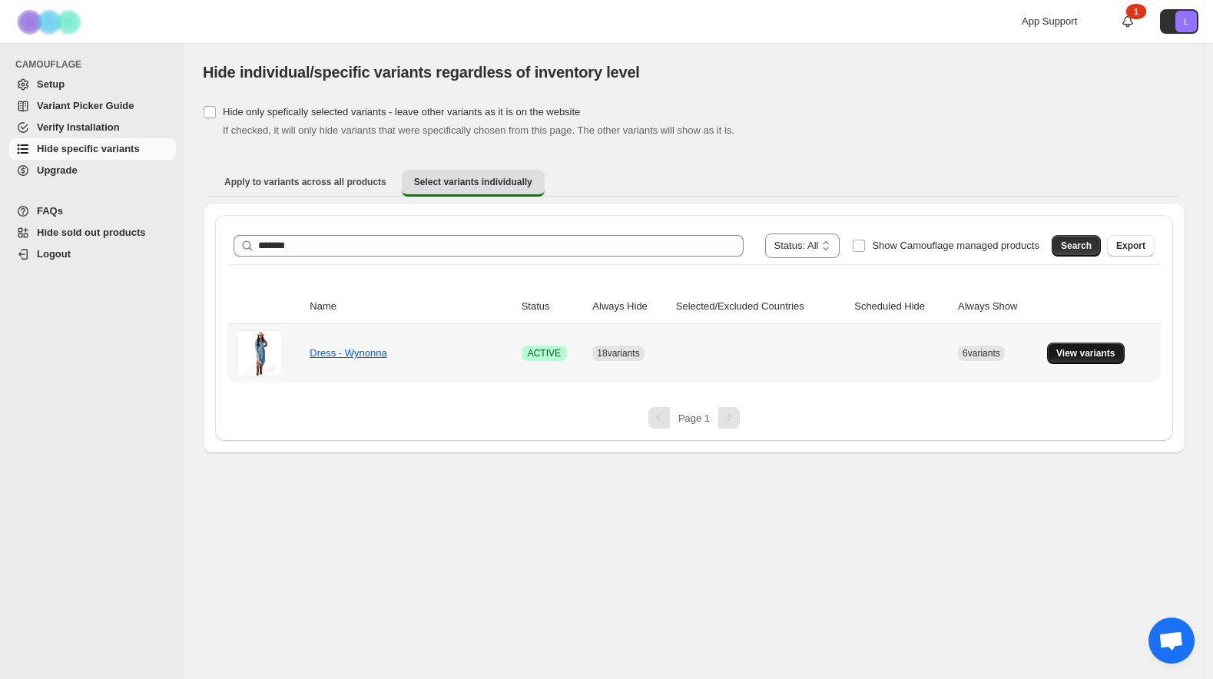
click at [1074, 358] on span "View variants" at bounding box center [1085, 353] width 59 height 12
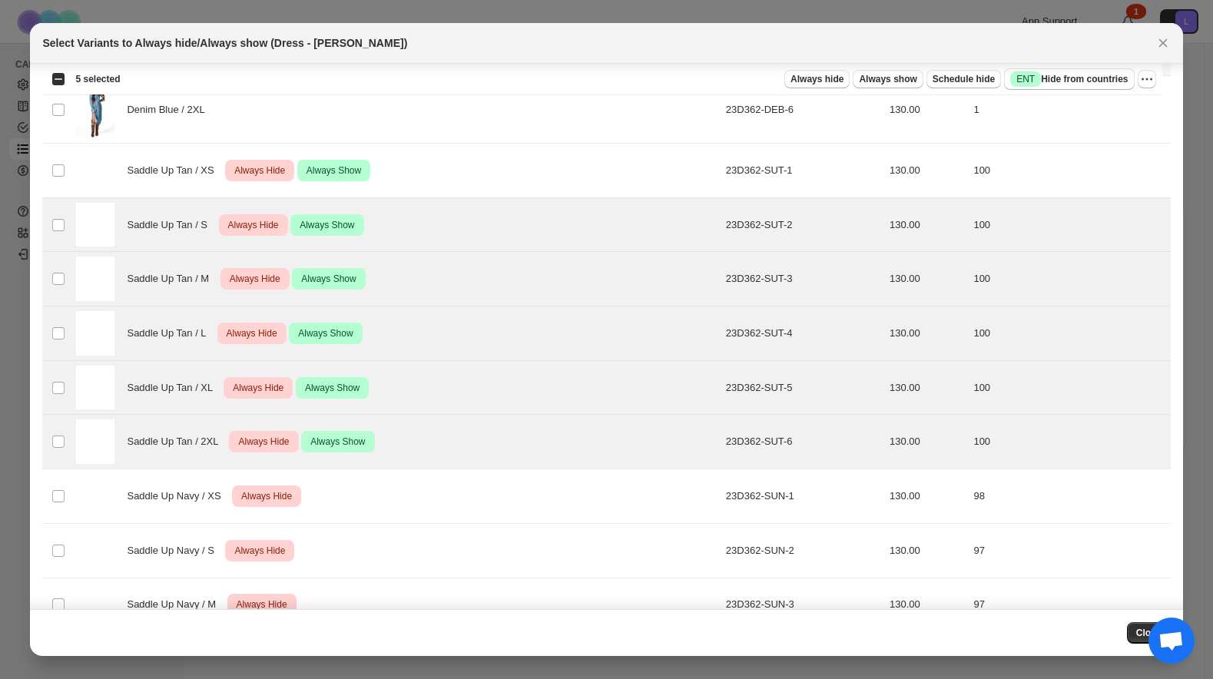
scroll to position [403, 0]
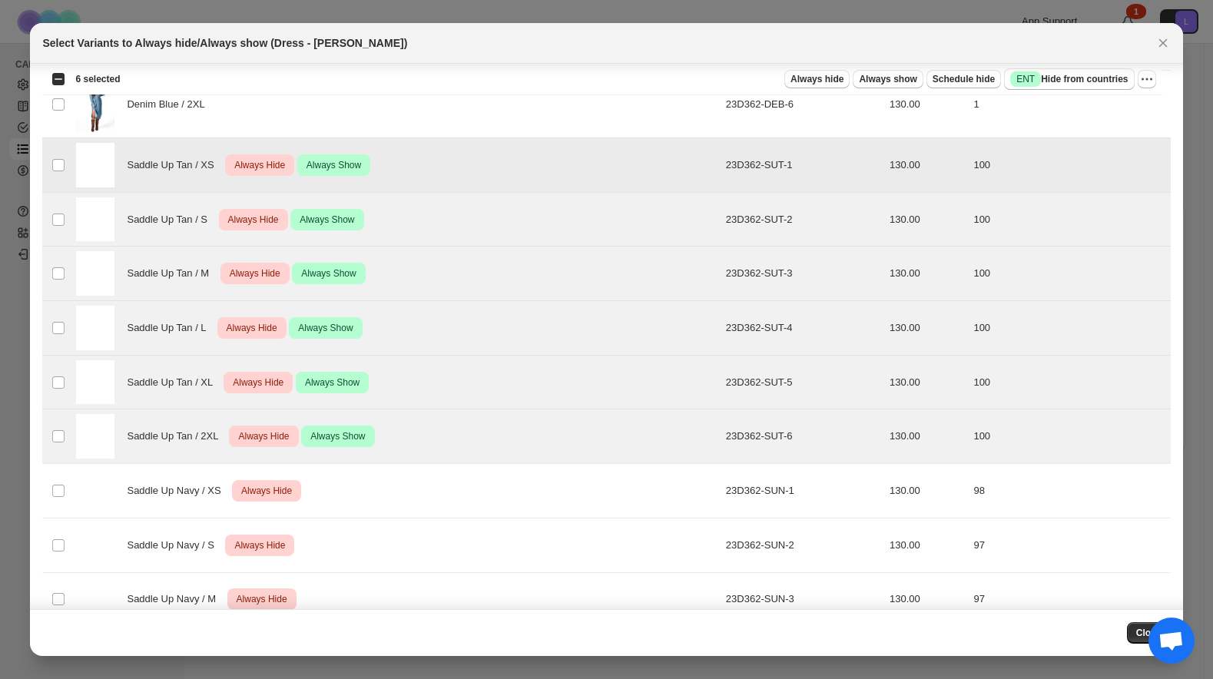
click at [262, 168] on span "Always Hide" at bounding box center [259, 165] width 57 height 18
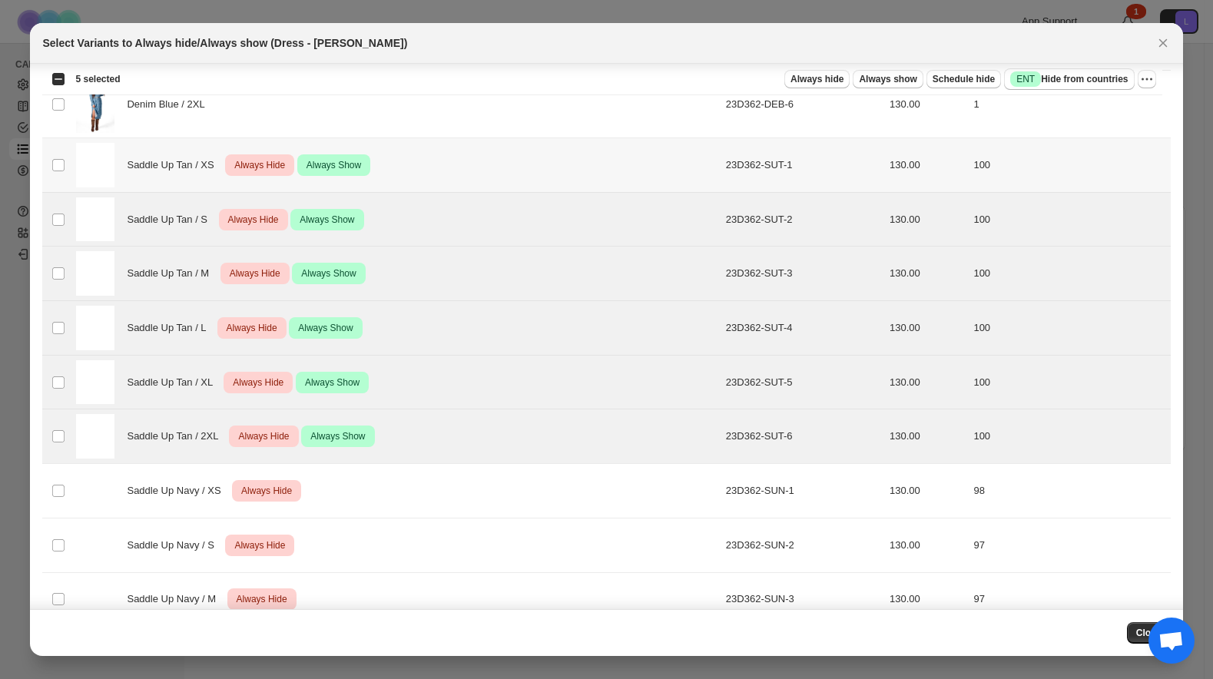
click at [262, 168] on span "Always Hide" at bounding box center [259, 165] width 57 height 18
click at [816, 77] on span "Always hide" at bounding box center [816, 79] width 53 height 12
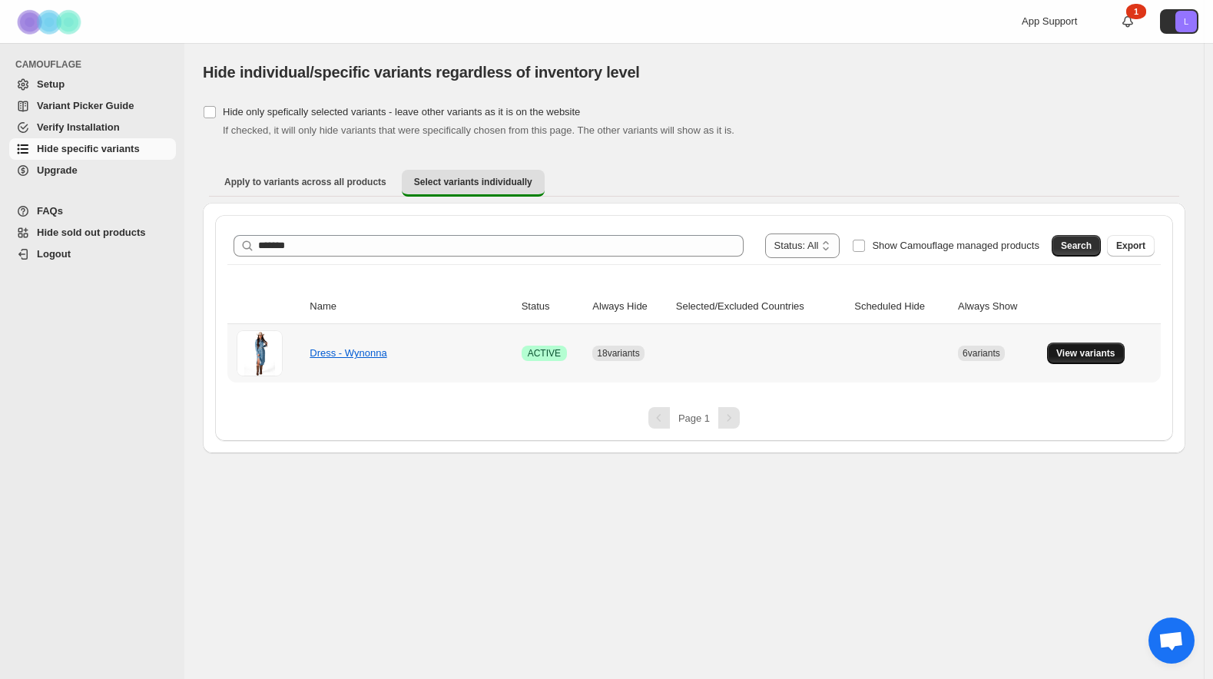
click at [1086, 352] on span "View variants" at bounding box center [1085, 353] width 59 height 12
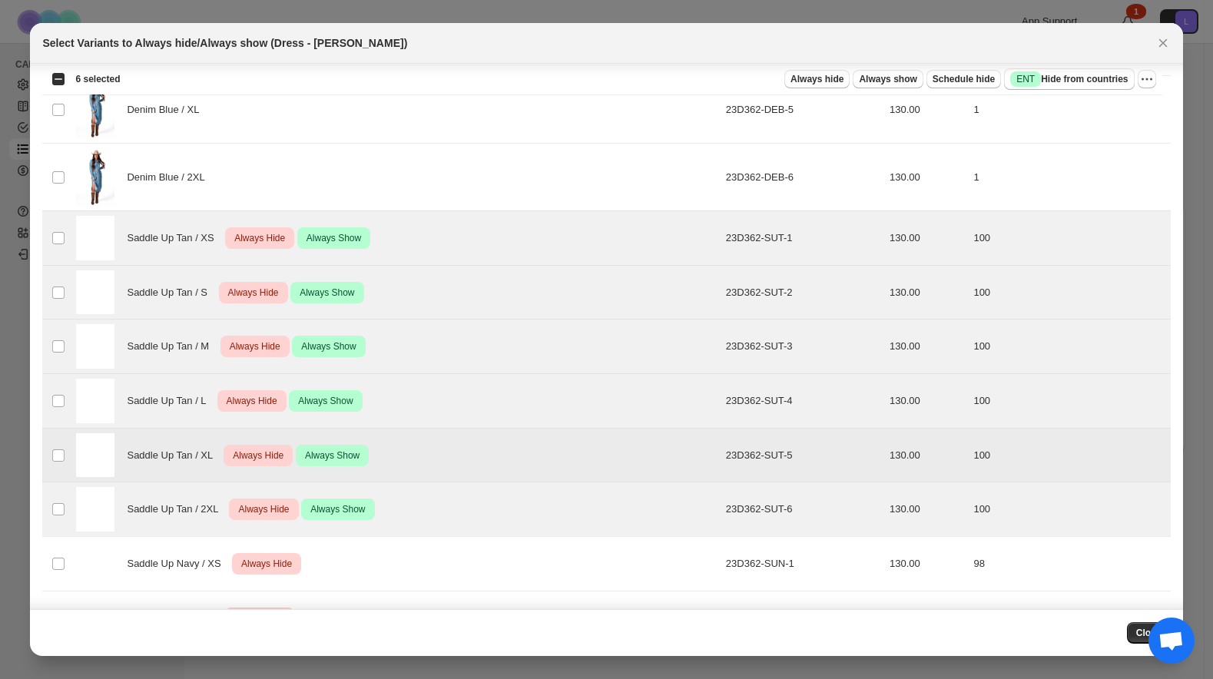
scroll to position [306, 0]
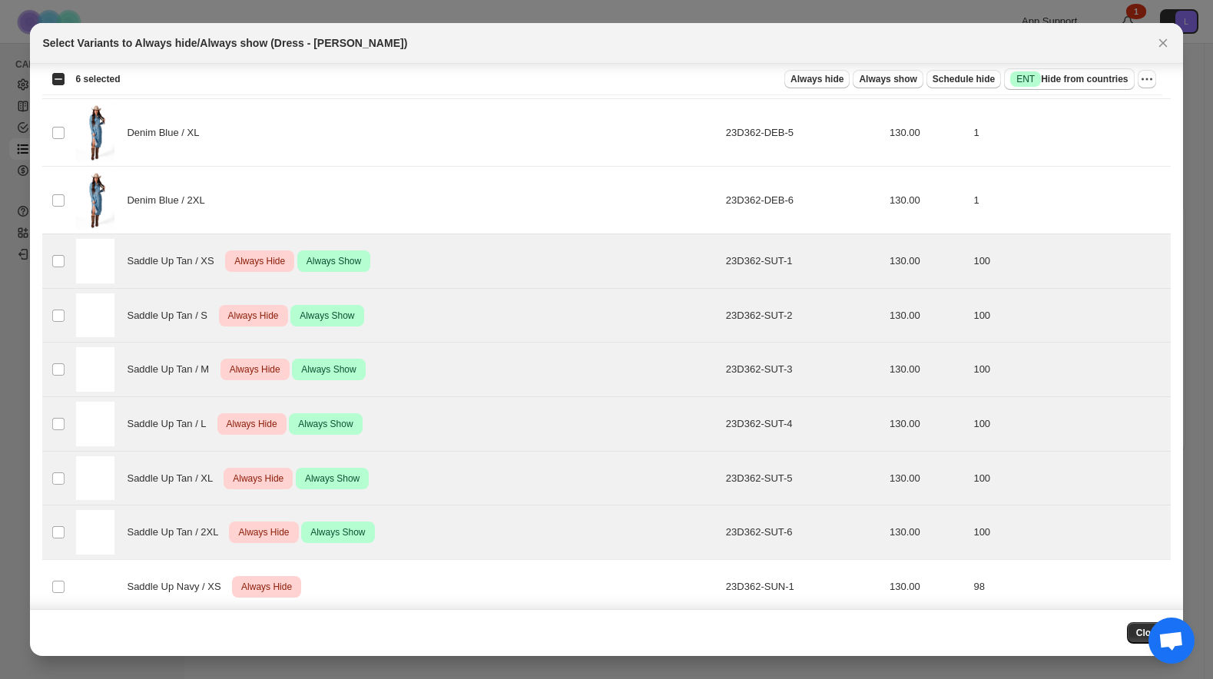
click at [1173, 647] on span "Open chat" at bounding box center [1170, 642] width 25 height 22
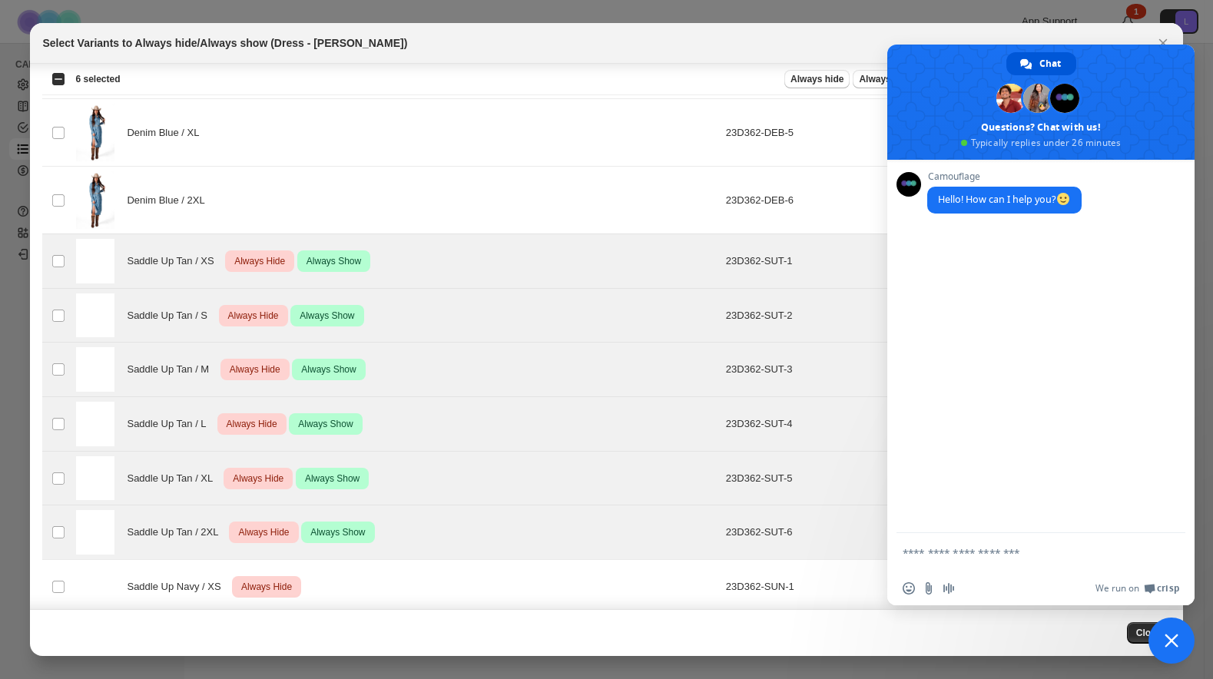
click at [972, 561] on textarea "Compose your message..." at bounding box center [1026, 552] width 246 height 38
click at [957, 557] on textarea "Compose your message..." at bounding box center [1026, 552] width 246 height 38
click at [931, 557] on textarea "Compose your message..." at bounding box center [1026, 552] width 246 height 38
click at [947, 552] on textarea "Compose your message..." at bounding box center [1026, 552] width 246 height 38
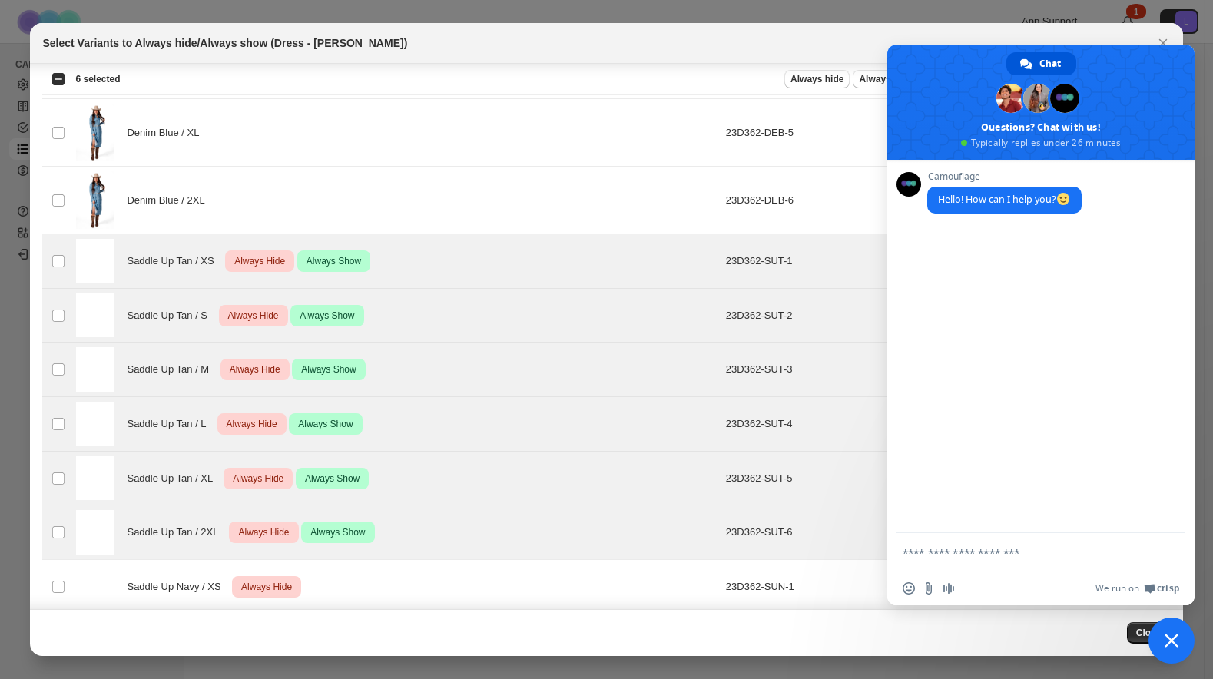
click at [947, 552] on textarea "Compose your message..." at bounding box center [1026, 552] width 246 height 38
click at [963, 537] on textarea "Compose your message..." at bounding box center [1026, 552] width 246 height 38
click at [966, 485] on div "Camouflage Hello! How can I help you?" at bounding box center [1040, 346] width 307 height 373
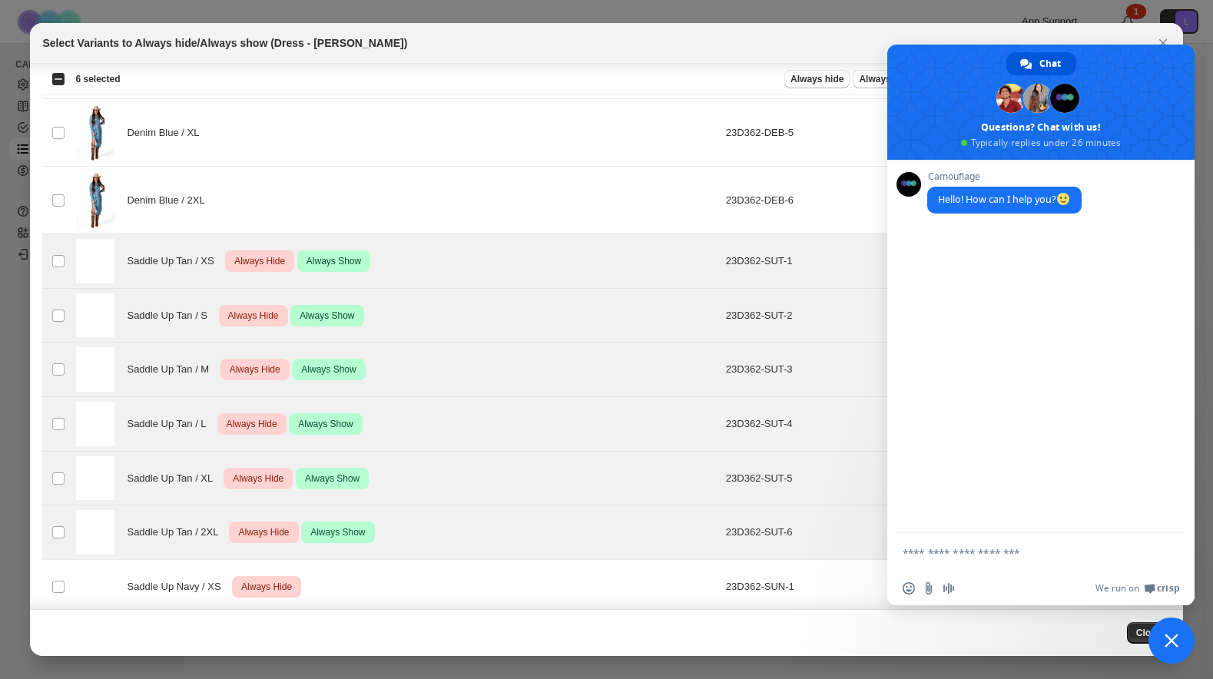
click at [955, 526] on div "Camouflage Hello! How can I help you?" at bounding box center [1040, 346] width 307 height 373
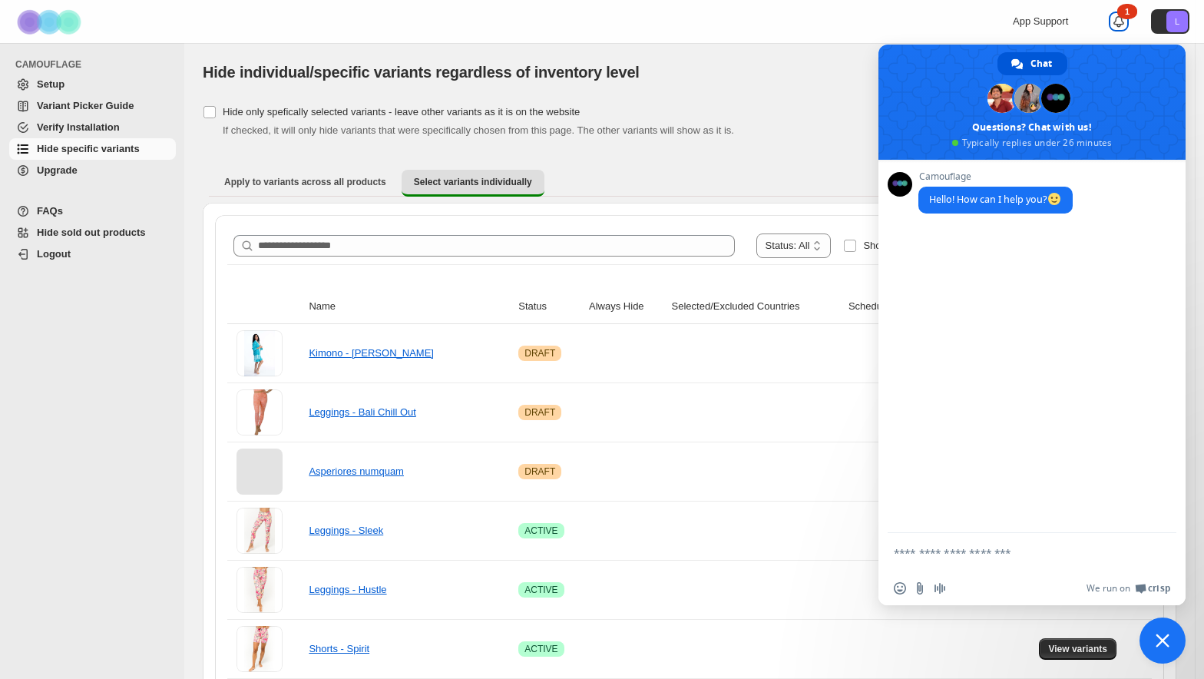
click at [1127, 22] on icon at bounding box center [1118, 21] width 15 height 15
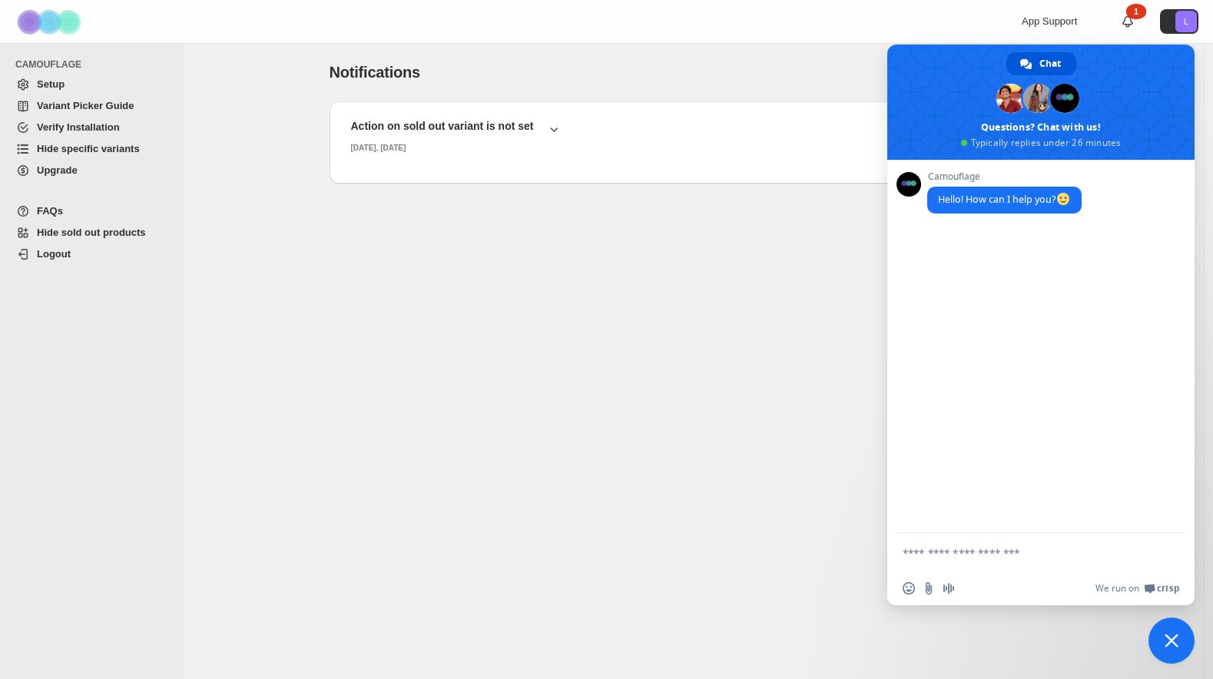
click at [945, 547] on textarea "Compose your message..." at bounding box center [1026, 552] width 246 height 38
type textarea "**********"
click at [1127, 547] on textarea "**********" at bounding box center [1026, 532] width 246 height 80
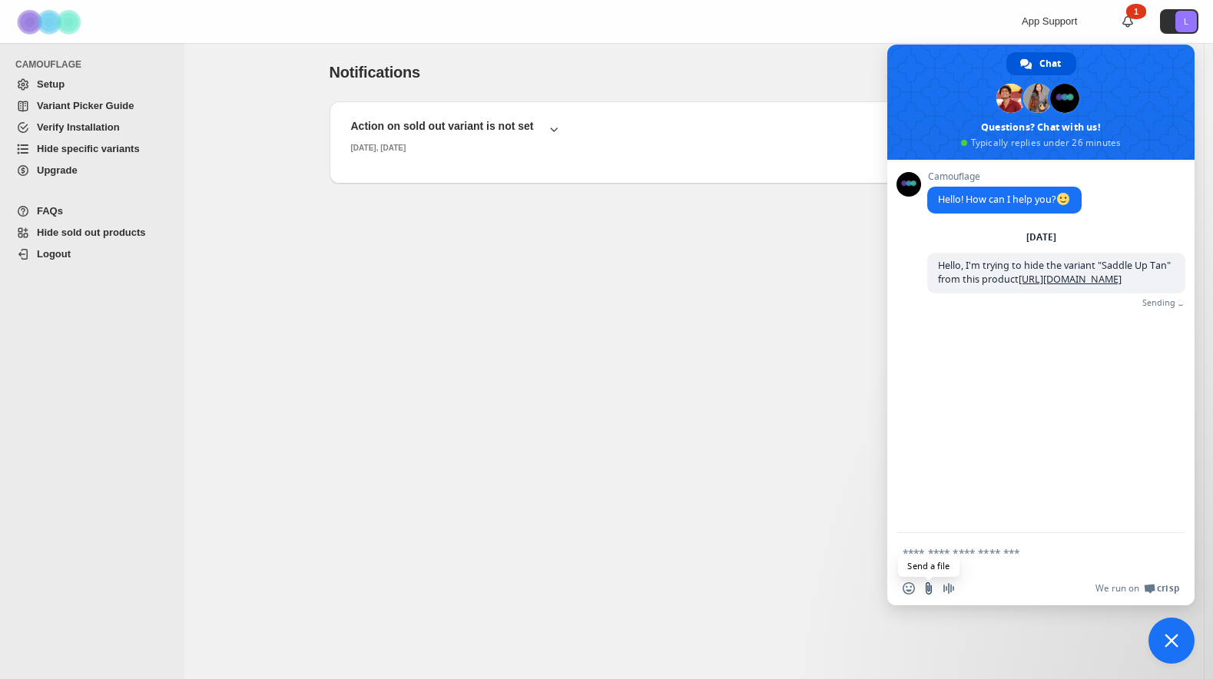
click at [927, 585] on input "Send a file" at bounding box center [929, 588] width 12 height 12
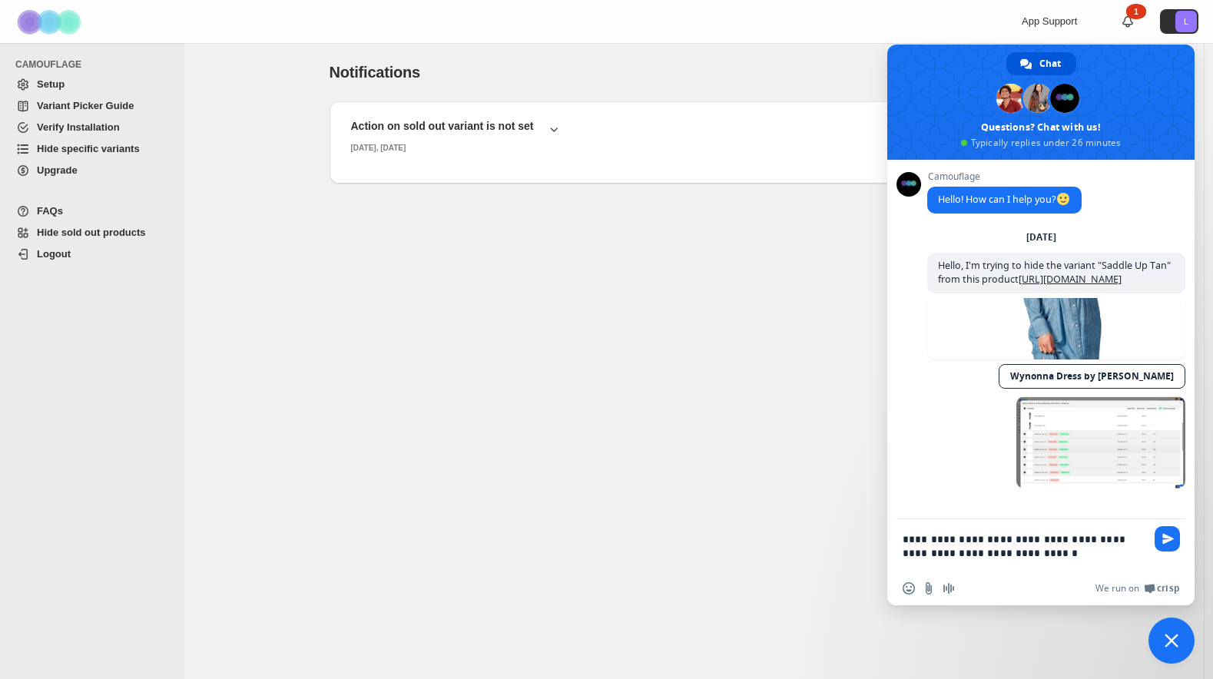
type textarea "**********"
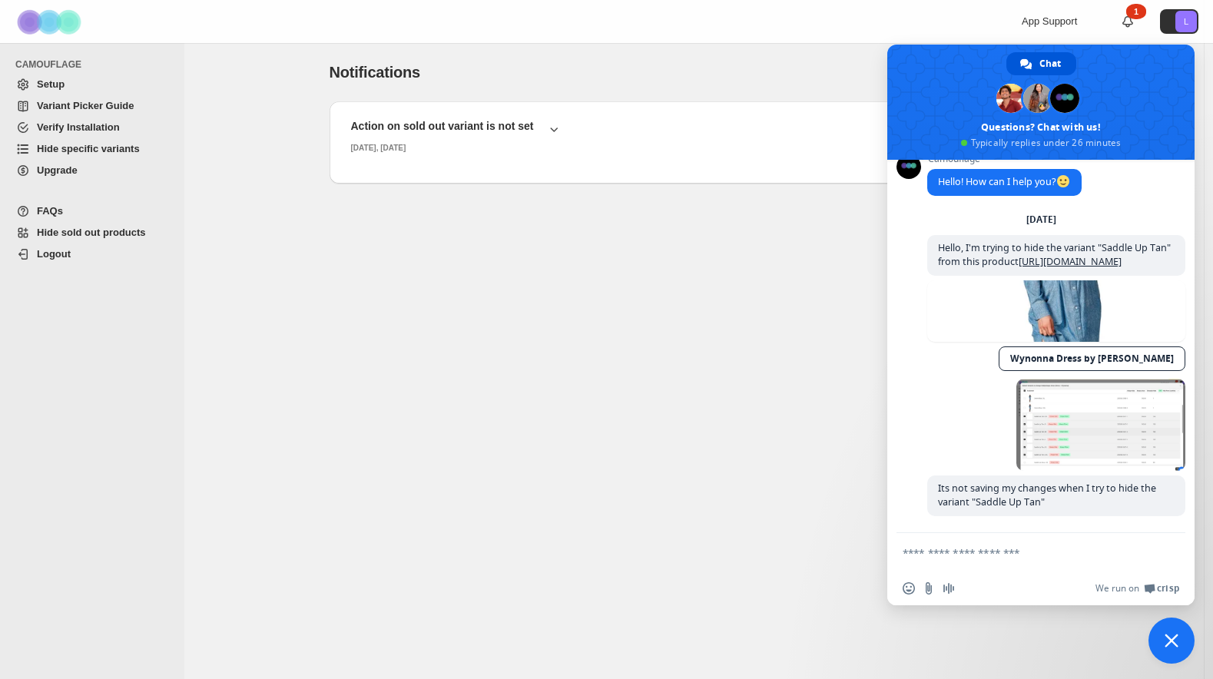
scroll to position [31, 0]
click at [1110, 430] on span at bounding box center [1100, 425] width 169 height 92
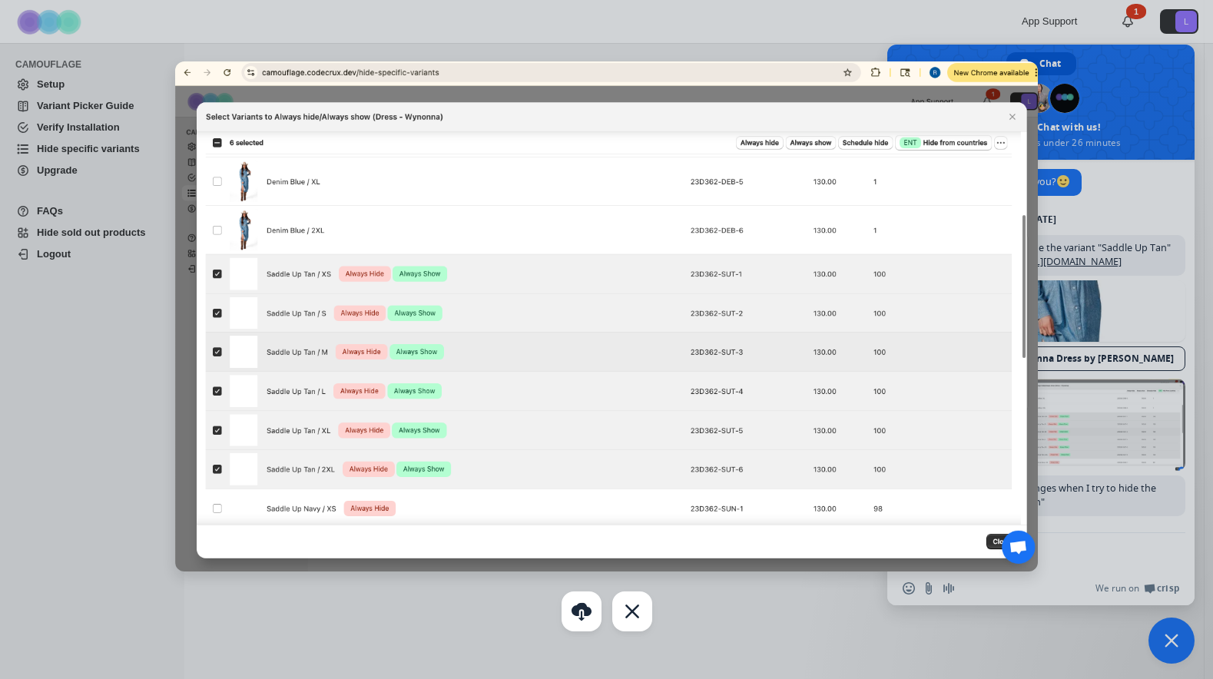
click at [1081, 525] on div at bounding box center [606, 339] width 1213 height 679
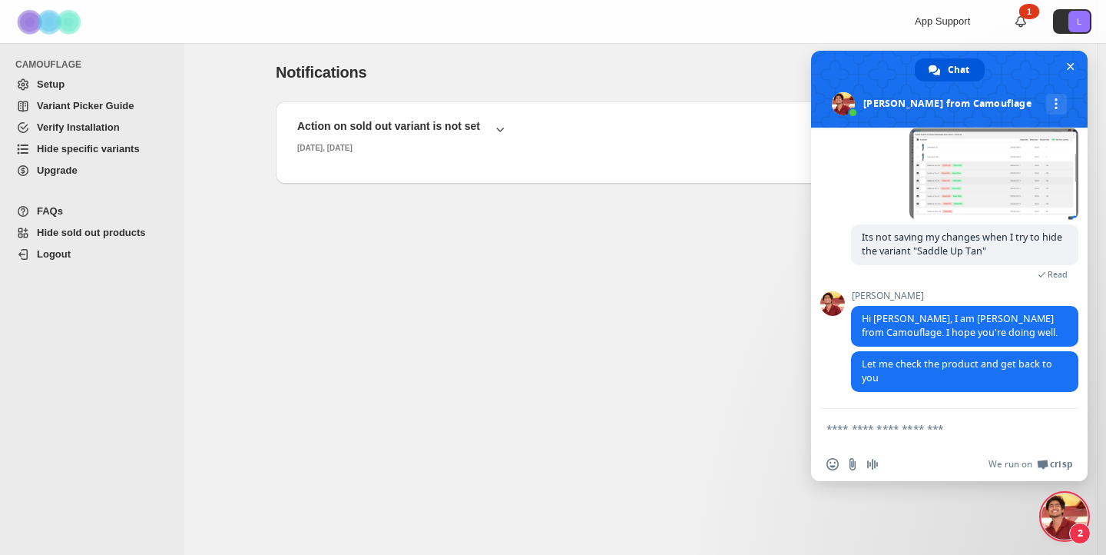
scroll to position [285, 0]
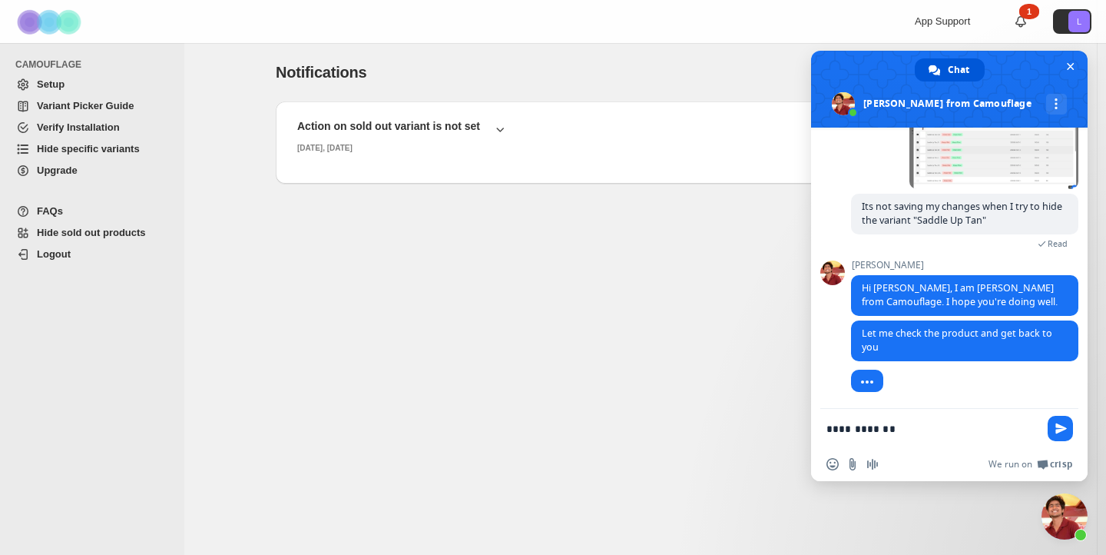
type textarea "**********"
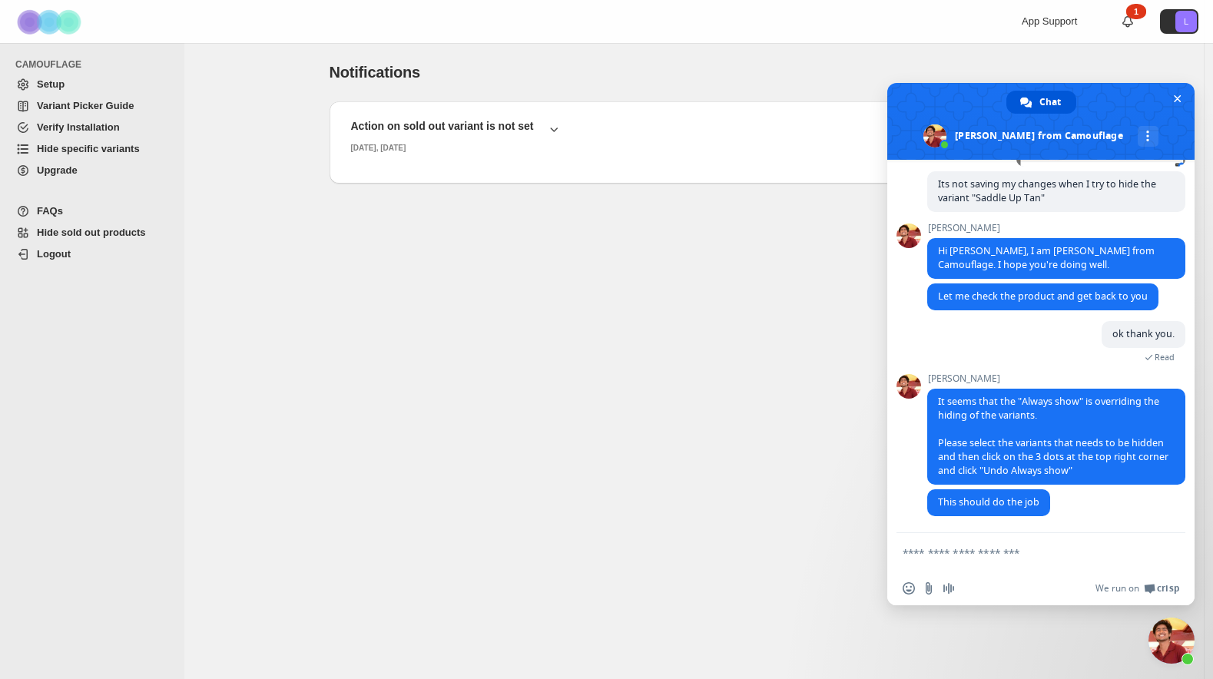
scroll to position [336, 0]
click at [302, 138] on div "Notifications. This page is ready Notifications Action on sold out variant is n…" at bounding box center [693, 167] width 1019 height 248
click at [127, 301] on div "CAMOUFLAGE Setup Variant Picker Guide Verify Installation Hide specific variant…" at bounding box center [92, 361] width 184 height 636
click at [932, 557] on textarea "Compose your message..." at bounding box center [1026, 552] width 246 height 38
type textarea "**********"
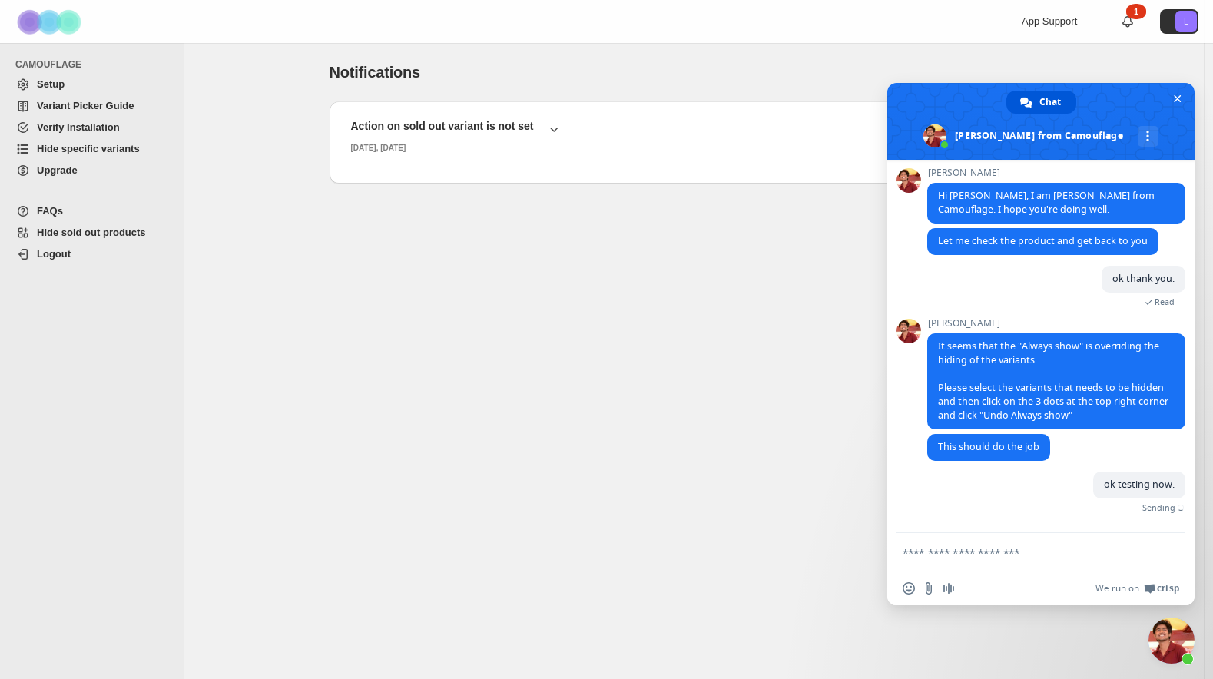
scroll to position [373, 0]
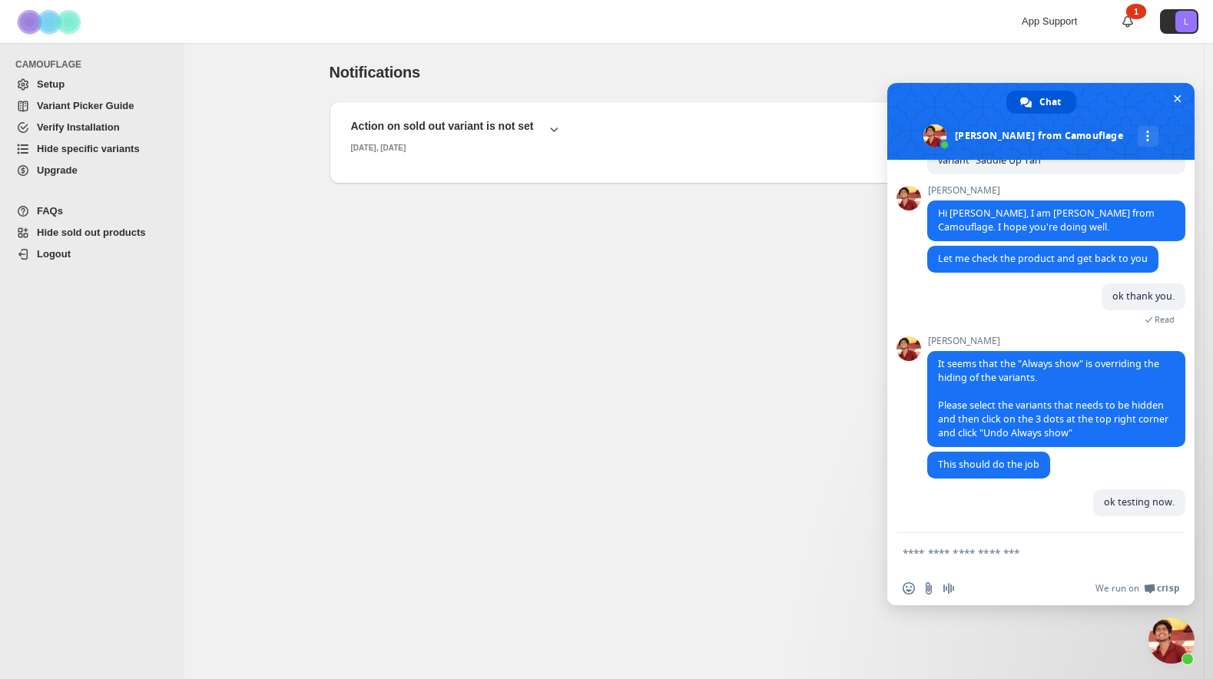
click at [390, 326] on div "Notifications. This page is ready Notifications Action on sold out variant is n…" at bounding box center [693, 361] width 1019 height 636
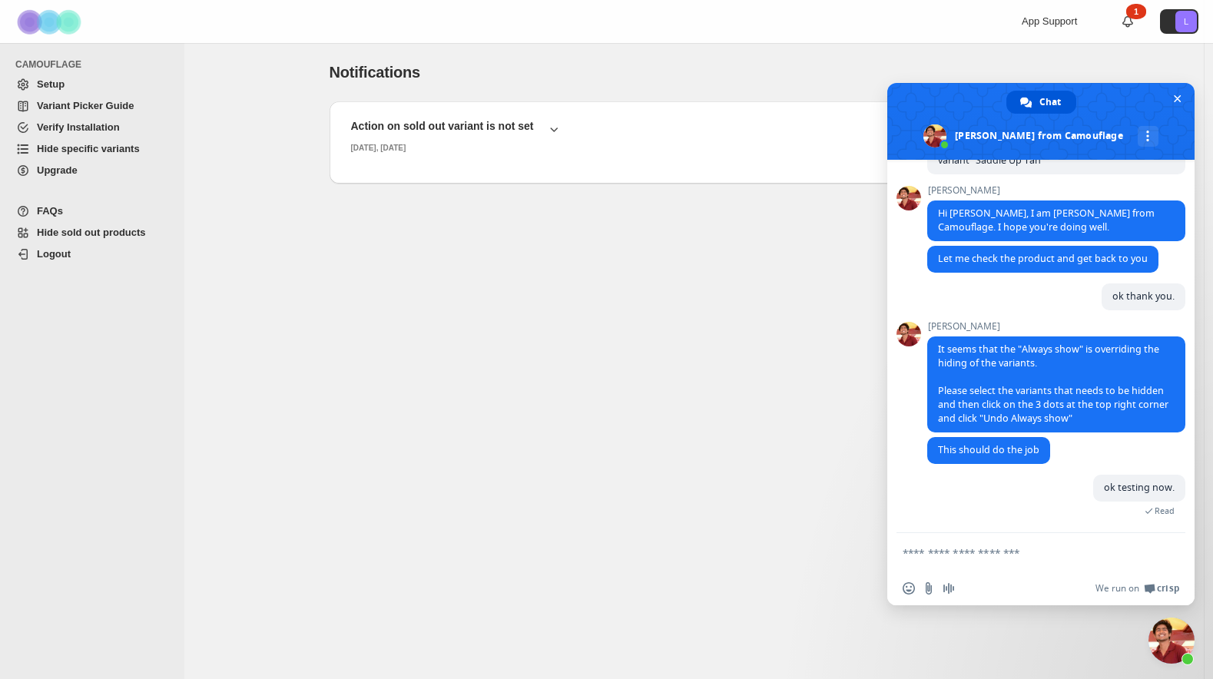
click at [92, 144] on span "Hide specific variants" at bounding box center [88, 149] width 103 height 12
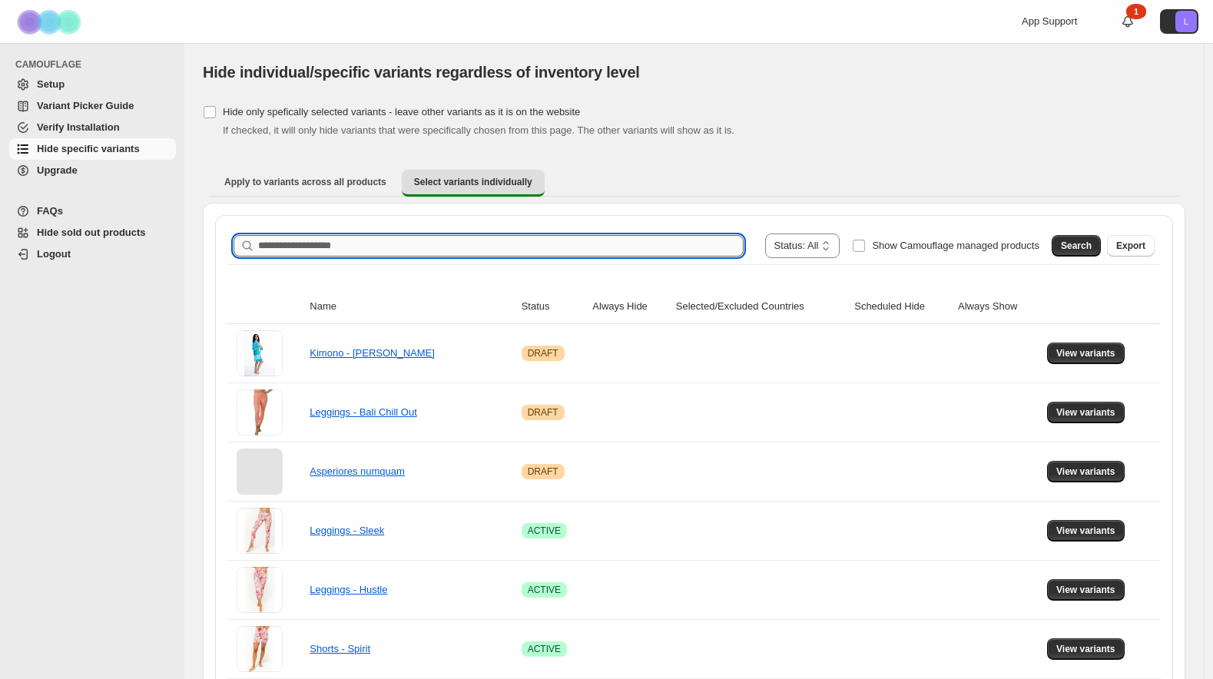
click at [330, 253] on input "Search product name" at bounding box center [500, 246] width 485 height 22
type input "*"
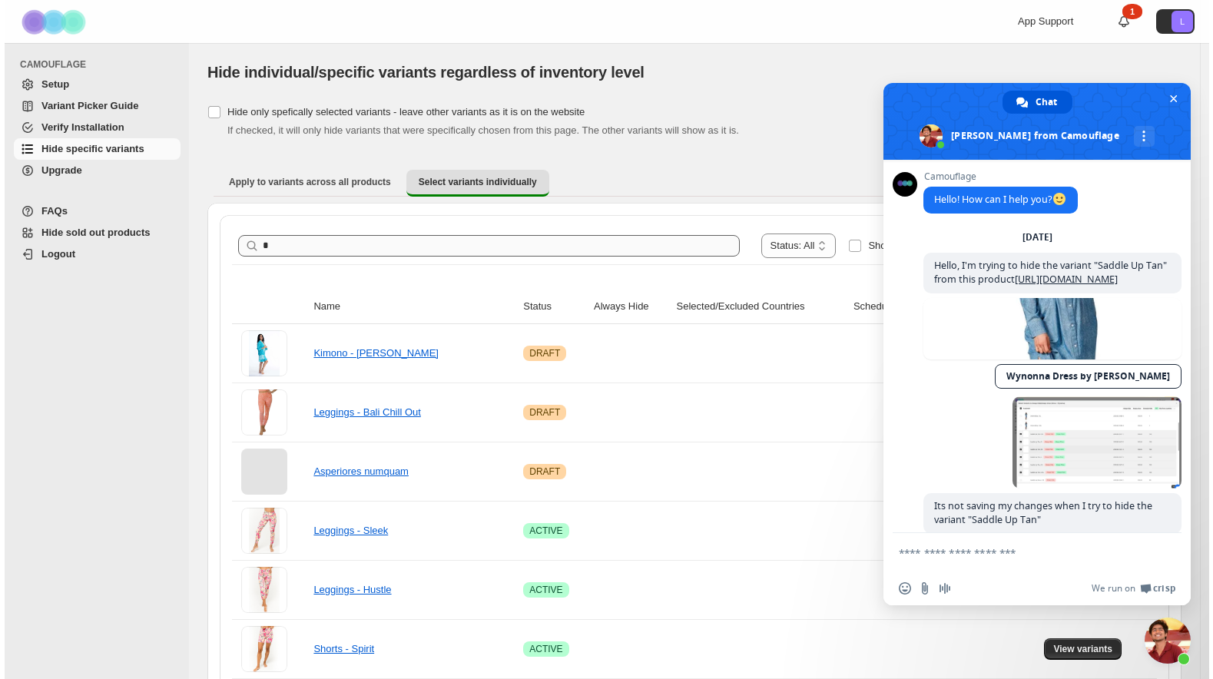
scroll to position [373, 0]
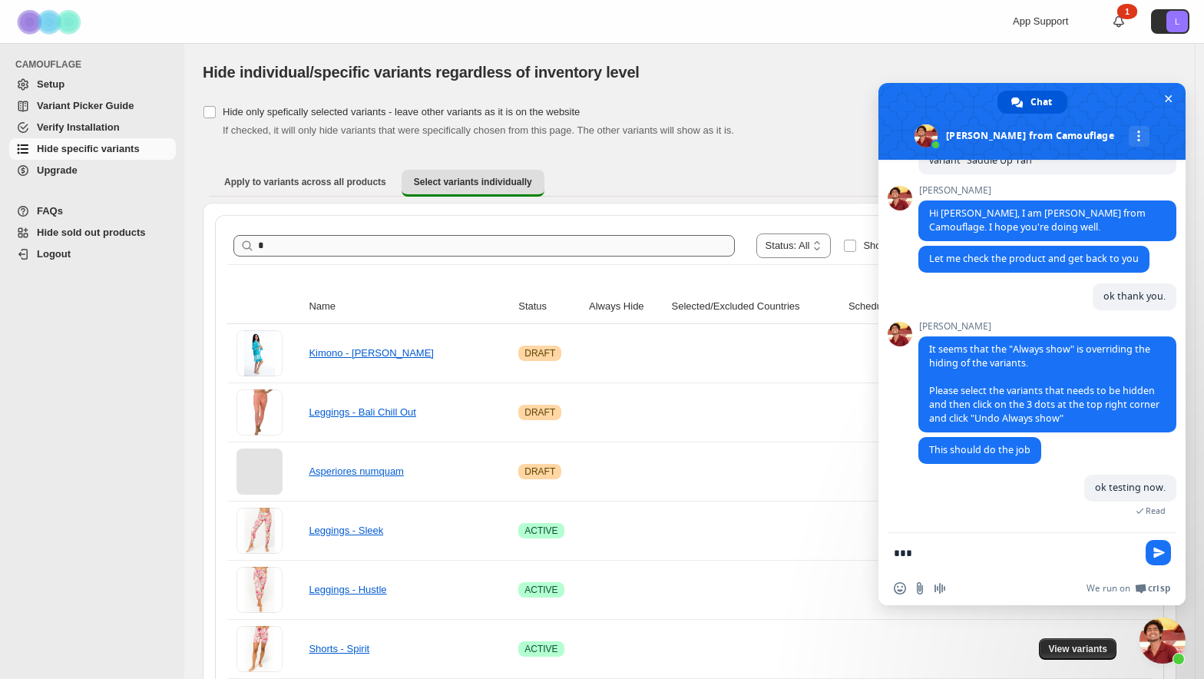
type textarea "***"
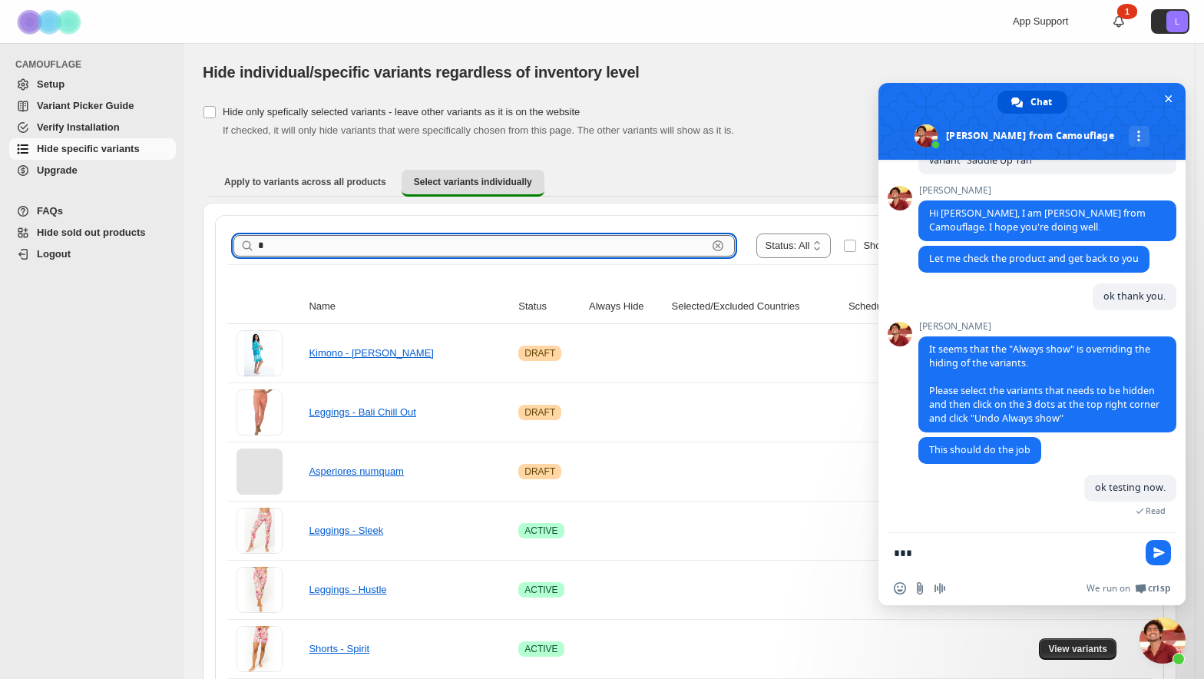
click at [324, 247] on input "*" at bounding box center [482, 246] width 449 height 22
type input "*******"
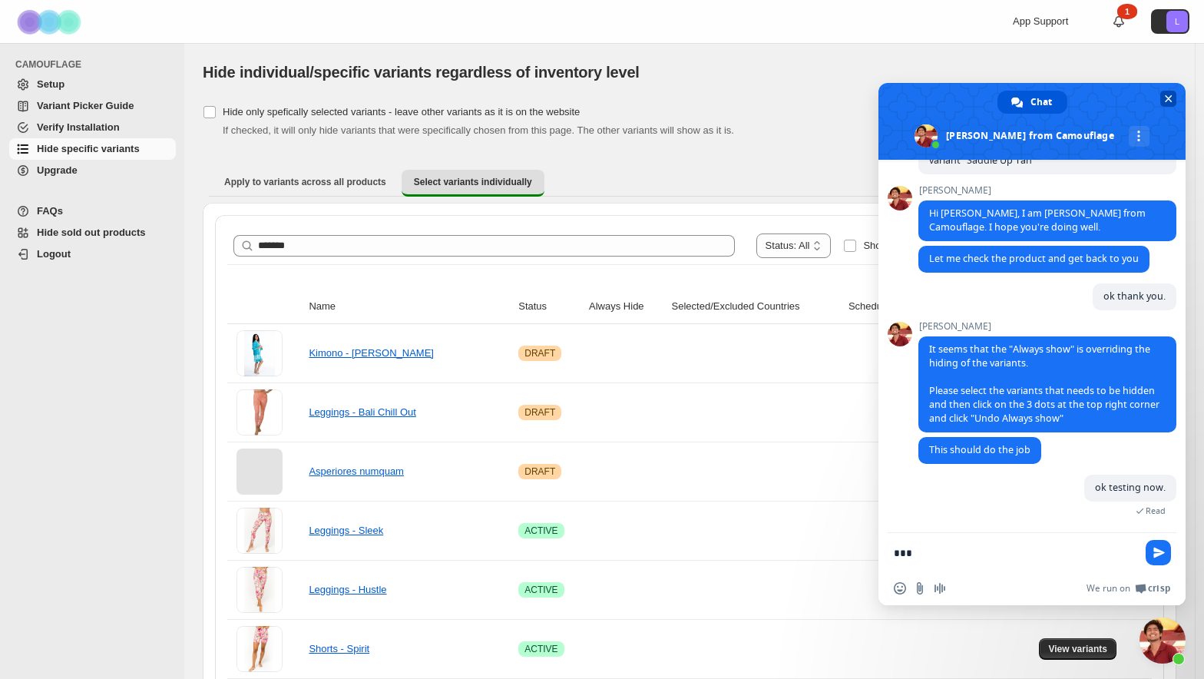
click at [1174, 101] on span "Close chat" at bounding box center [1169, 99] width 16 height 16
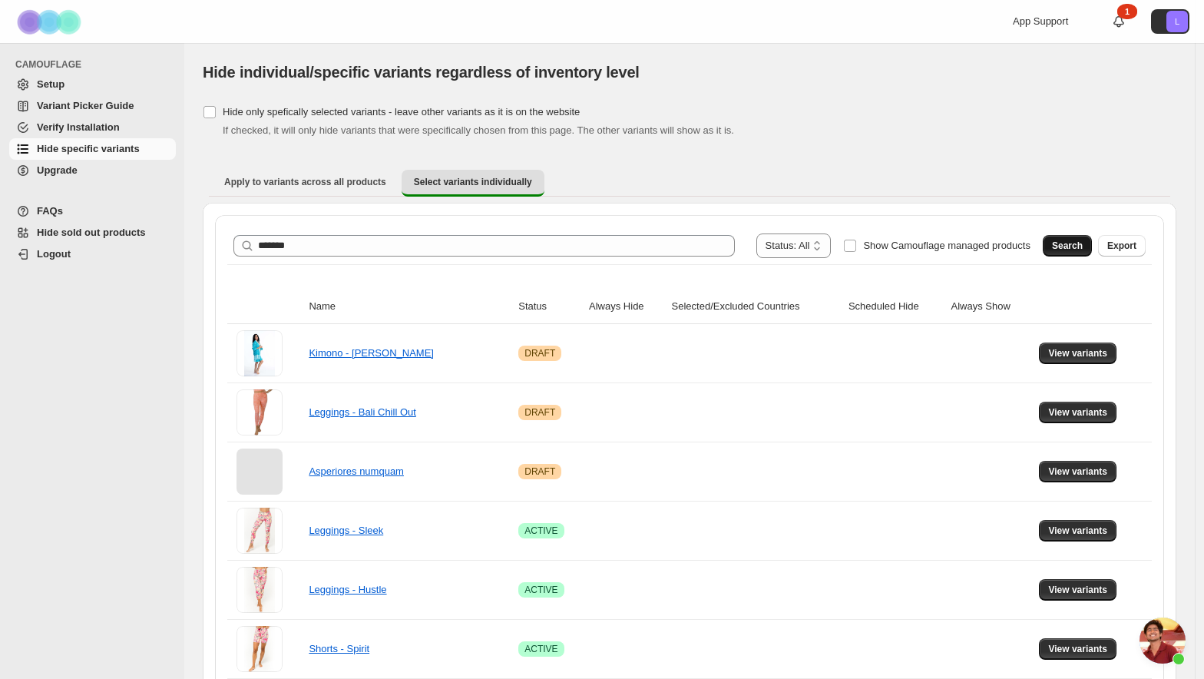
click at [1083, 249] on span "Search" at bounding box center [1067, 246] width 31 height 12
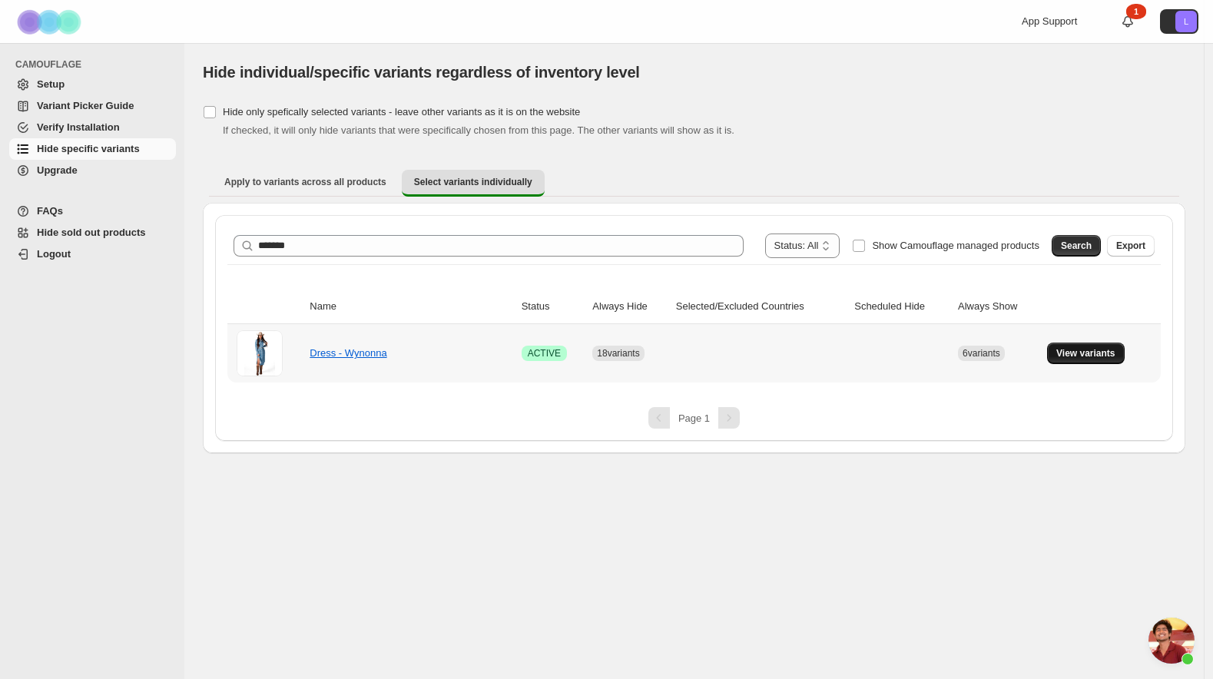
click at [1074, 356] on span "View variants" at bounding box center [1085, 353] width 59 height 12
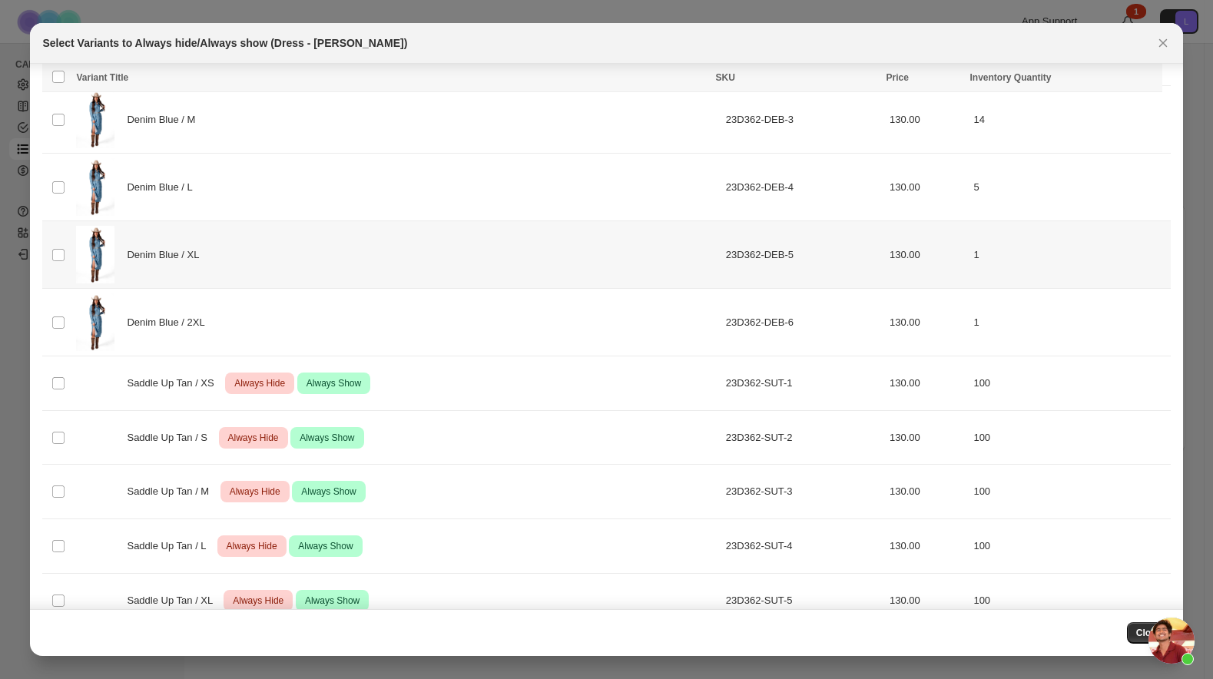
scroll to position [350, 0]
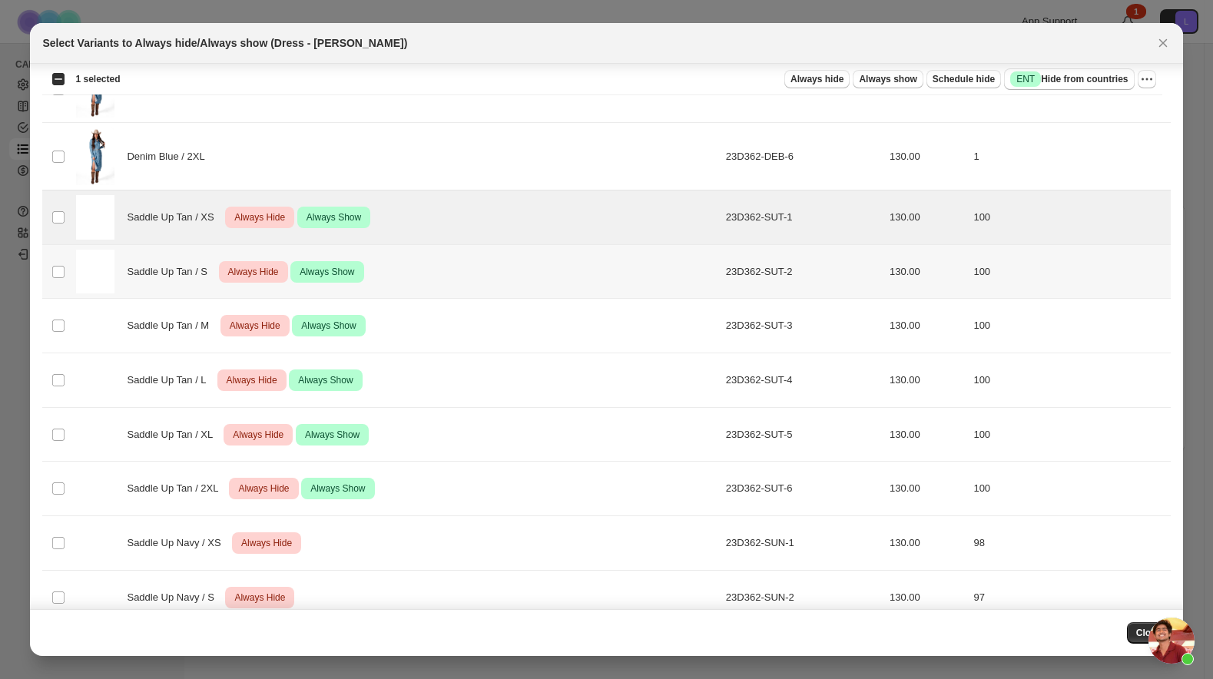
click at [54, 258] on td "Select product variant" at bounding box center [56, 271] width 29 height 55
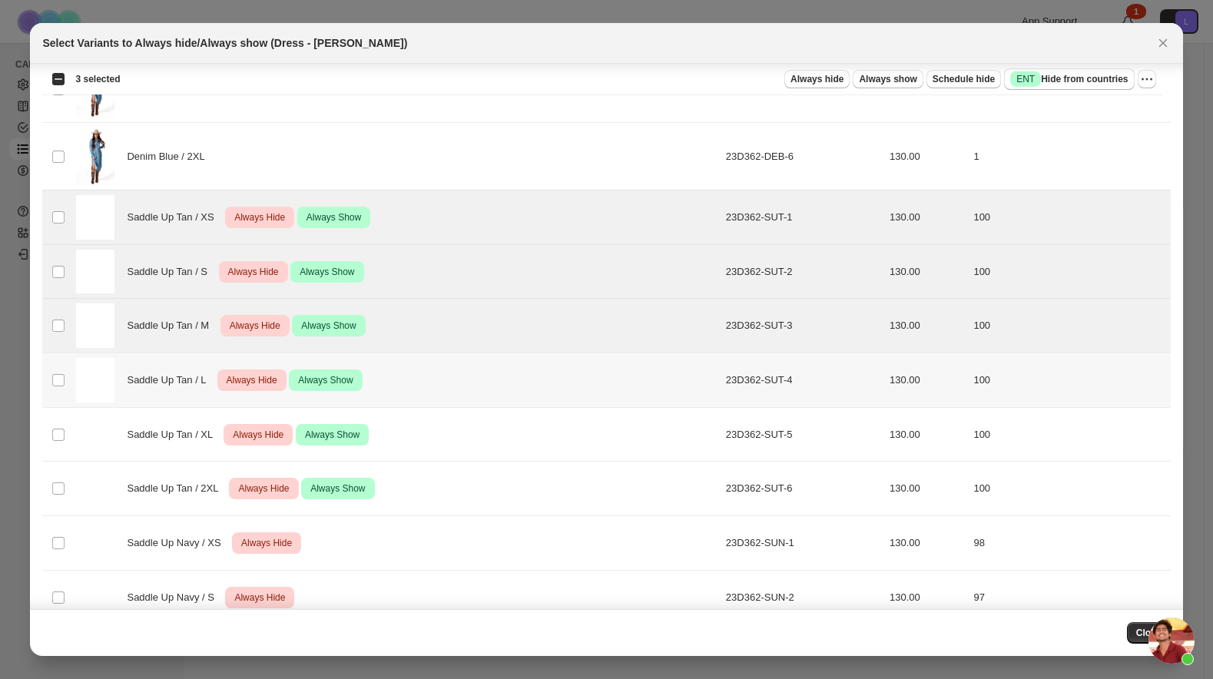
click at [58, 353] on td "Select product variant" at bounding box center [56, 380] width 29 height 55
click at [51, 432] on td "Select product variant" at bounding box center [56, 434] width 29 height 55
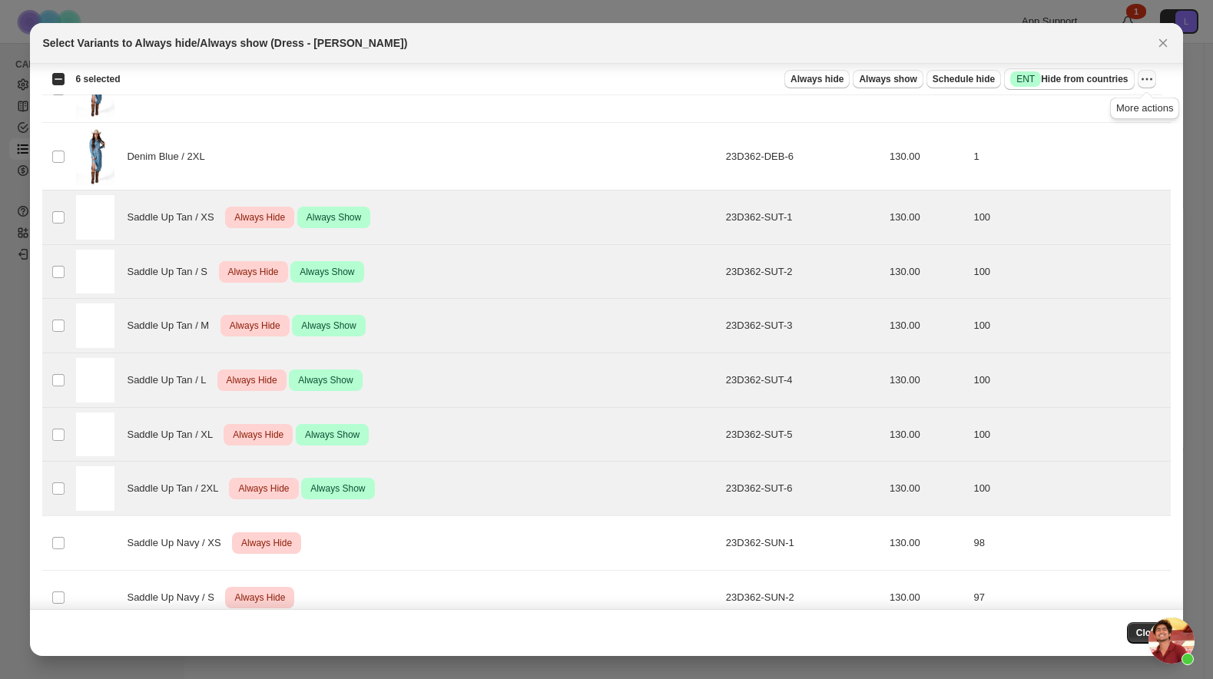
click at [1144, 76] on icon "More actions" at bounding box center [1146, 78] width 15 height 15
click at [1097, 134] on span "Undo always show" at bounding box center [1076, 136] width 83 height 12
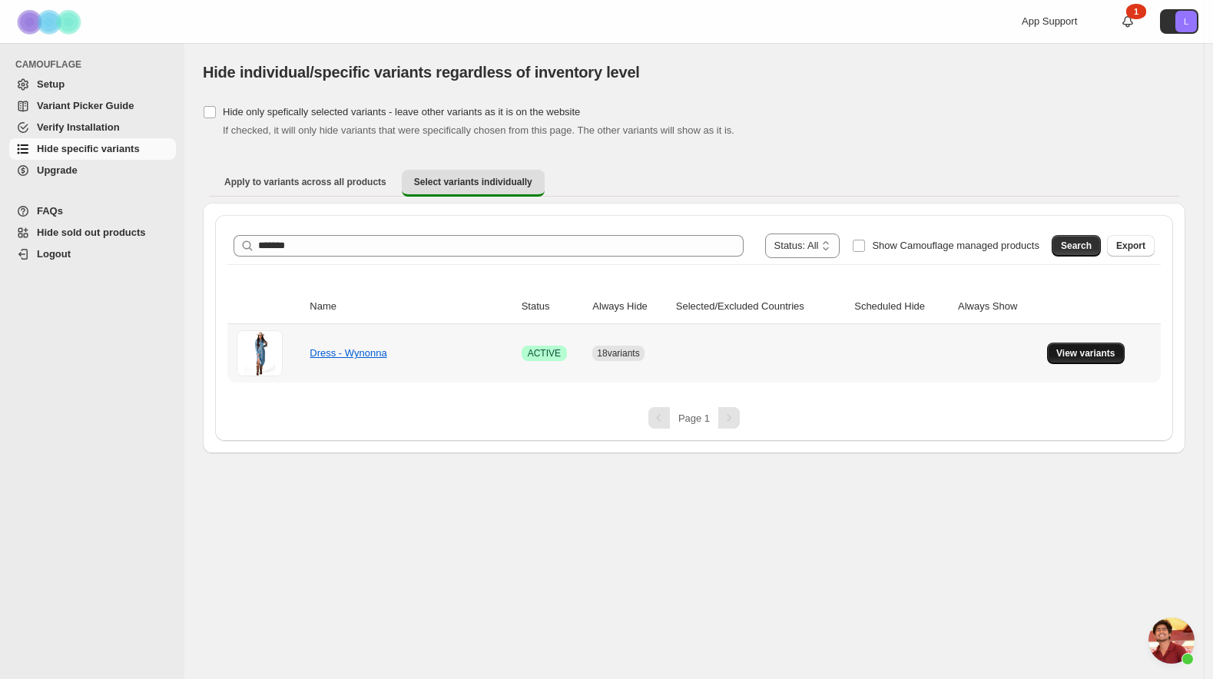
click at [1104, 354] on span "View variants" at bounding box center [1085, 353] width 59 height 12
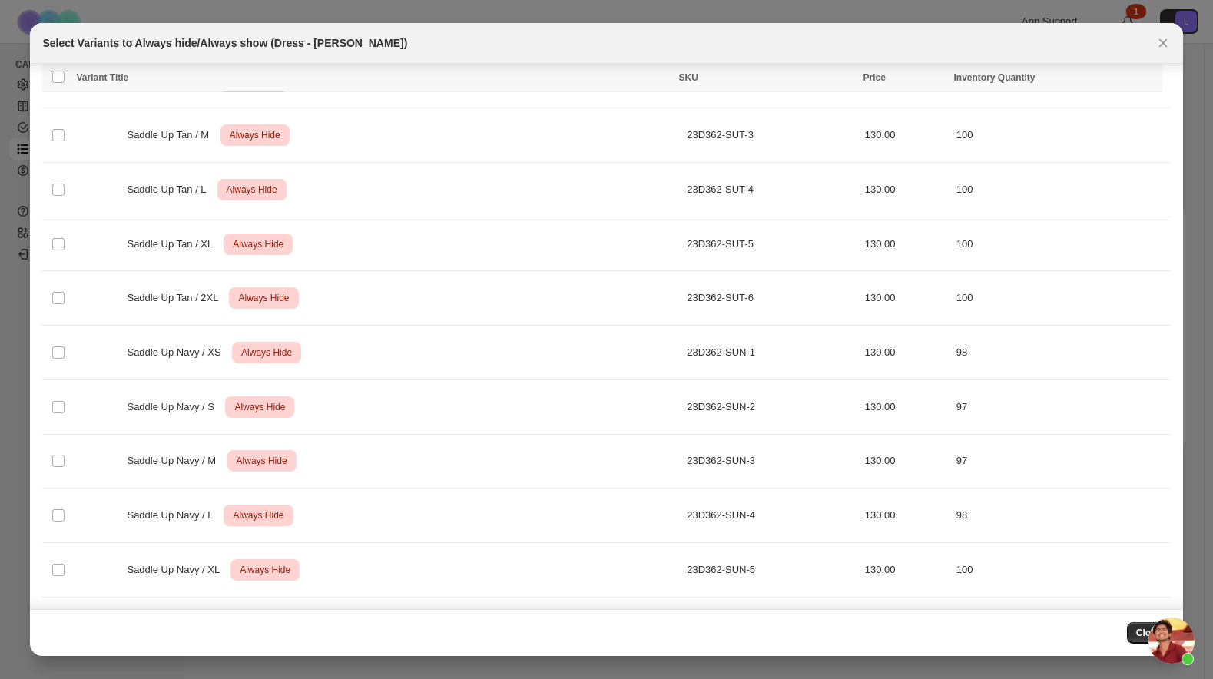
scroll to position [541, 0]
click at [1161, 41] on icon "Close" at bounding box center [1162, 43] width 8 height 8
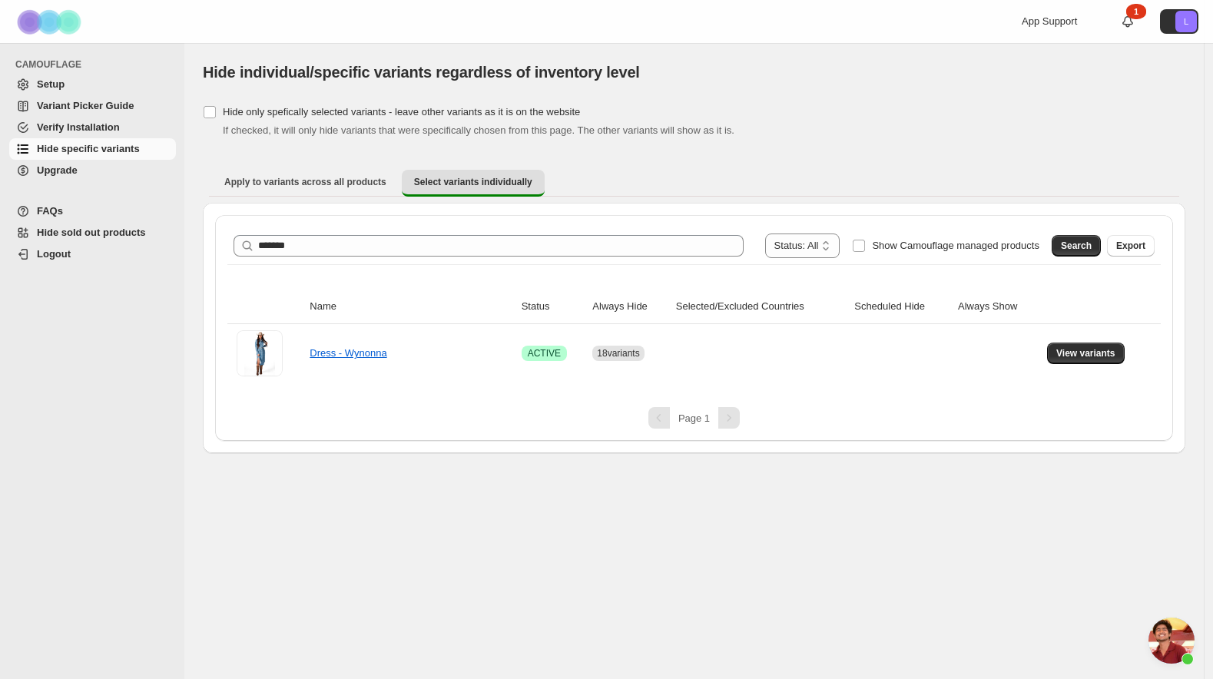
click at [1175, 631] on span "Open chat" at bounding box center [1171, 641] width 46 height 46
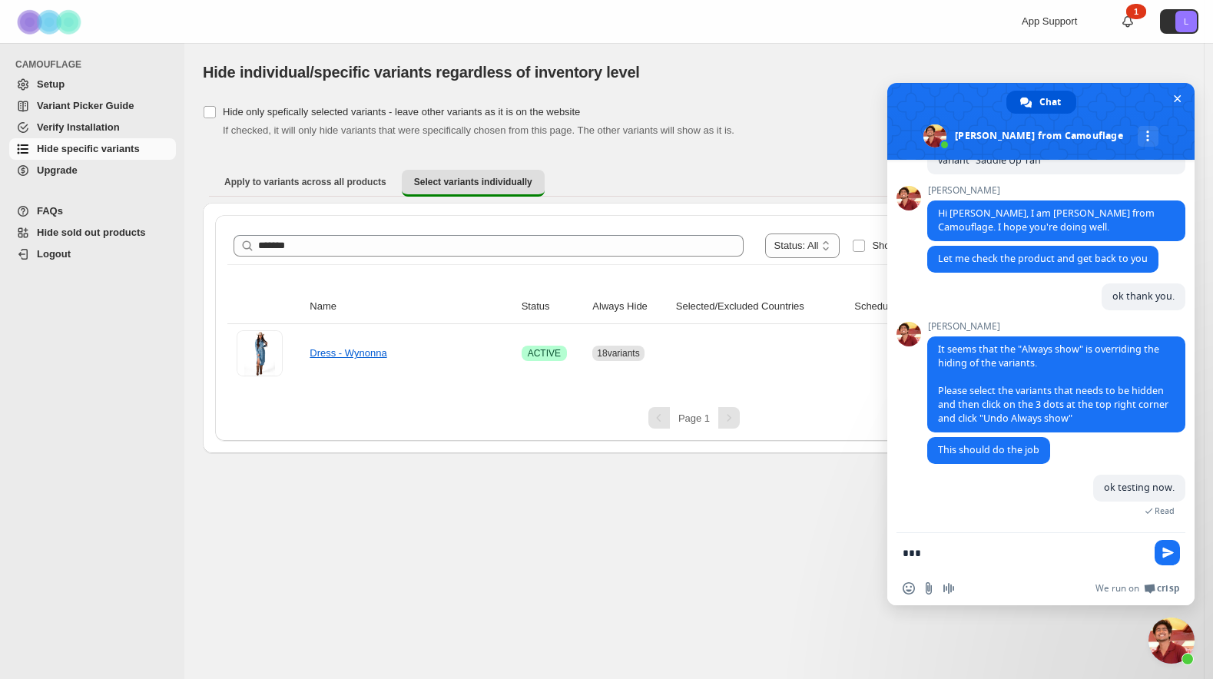
drag, startPoint x: 981, startPoint y: 556, endPoint x: 813, endPoint y: 531, distance: 170.1
click at [817, 533] on body "**********" at bounding box center [606, 339] width 1213 height 679
type textarea "**********"
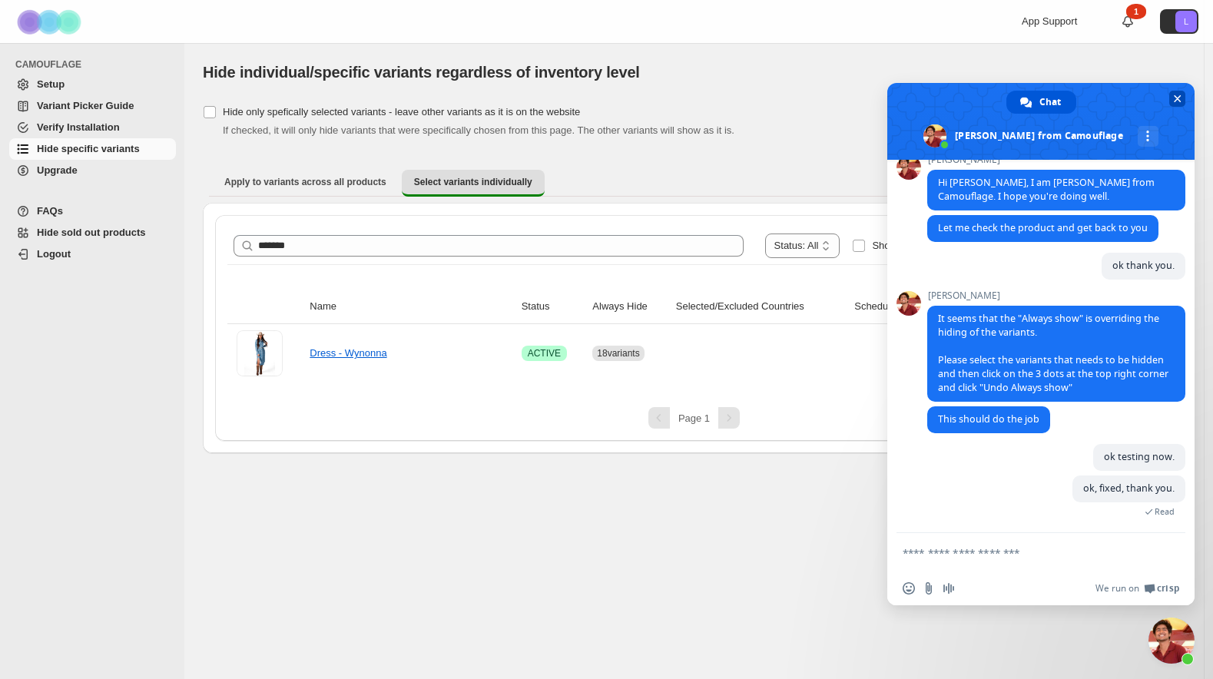
scroll to position [405, 0]
click at [1171, 99] on span "Close chat" at bounding box center [1177, 99] width 16 height 16
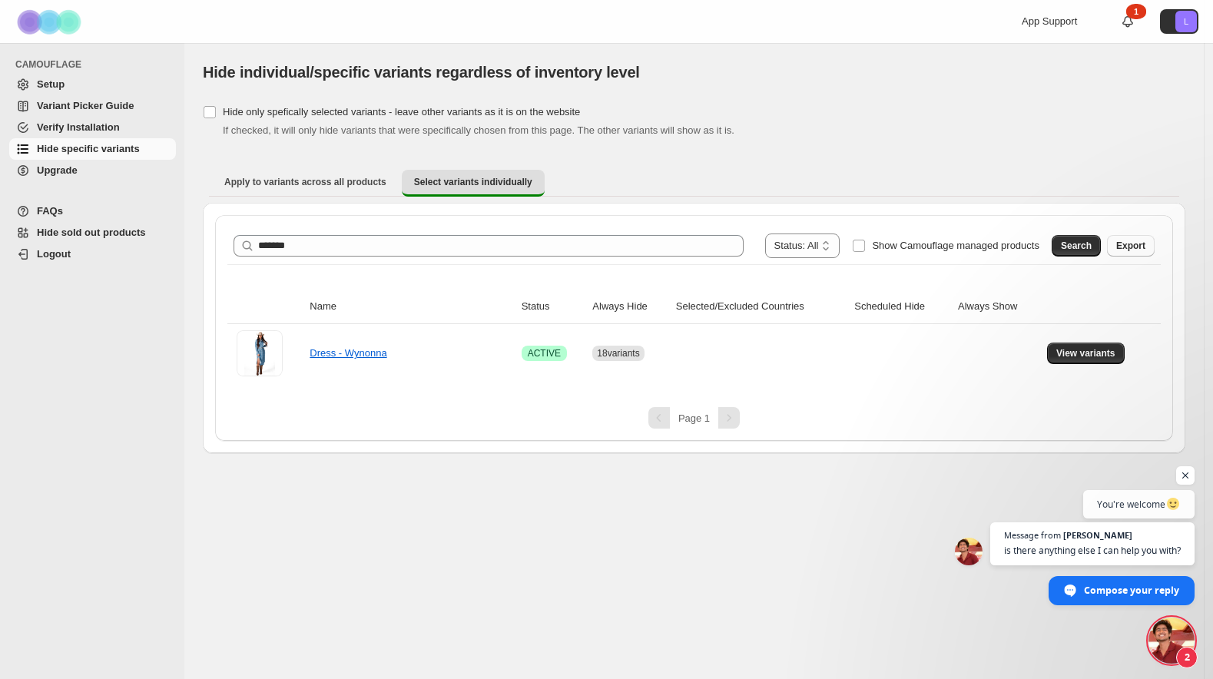
scroll to position [429, 0]
click at [1188, 479] on span "Open chat" at bounding box center [1185, 475] width 19 height 19
